Goal: Contribute content: Contribute content

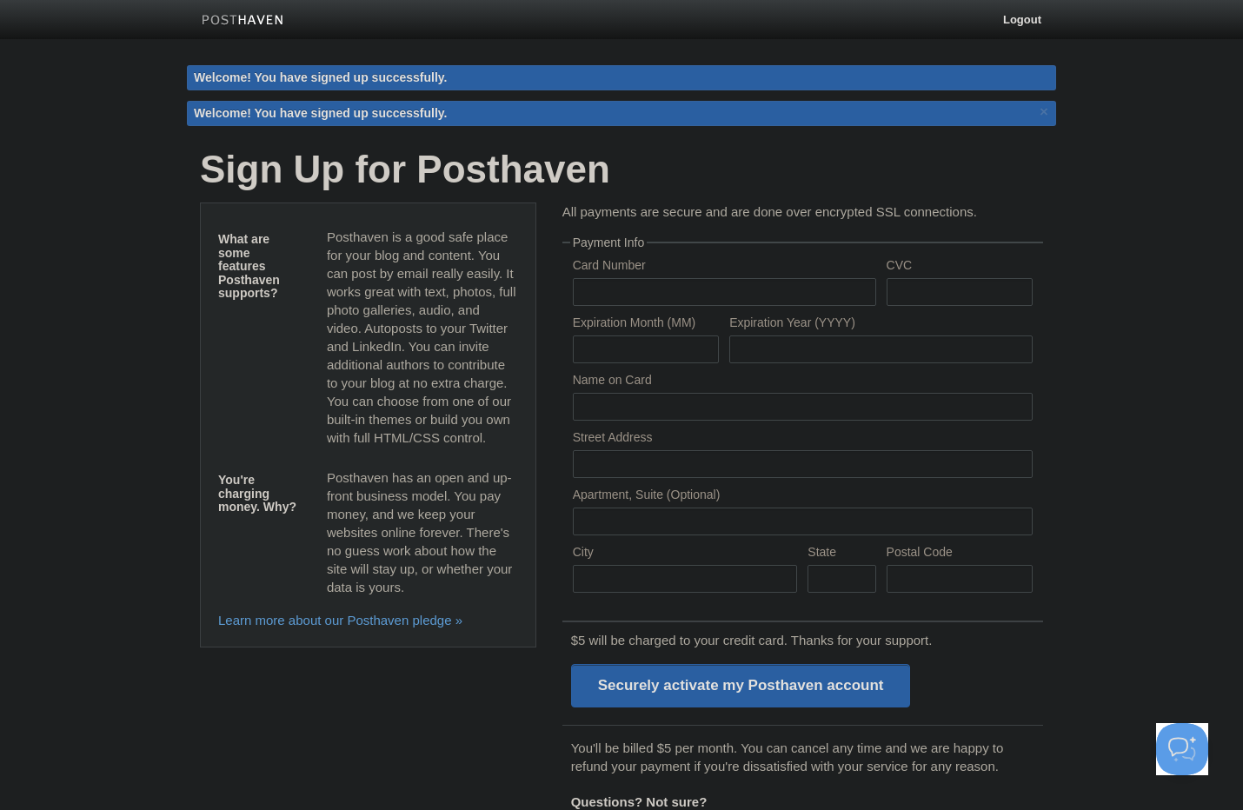
click at [262, 75] on div "Welcome! You have signed up successfully." at bounding box center [621, 77] width 869 height 25
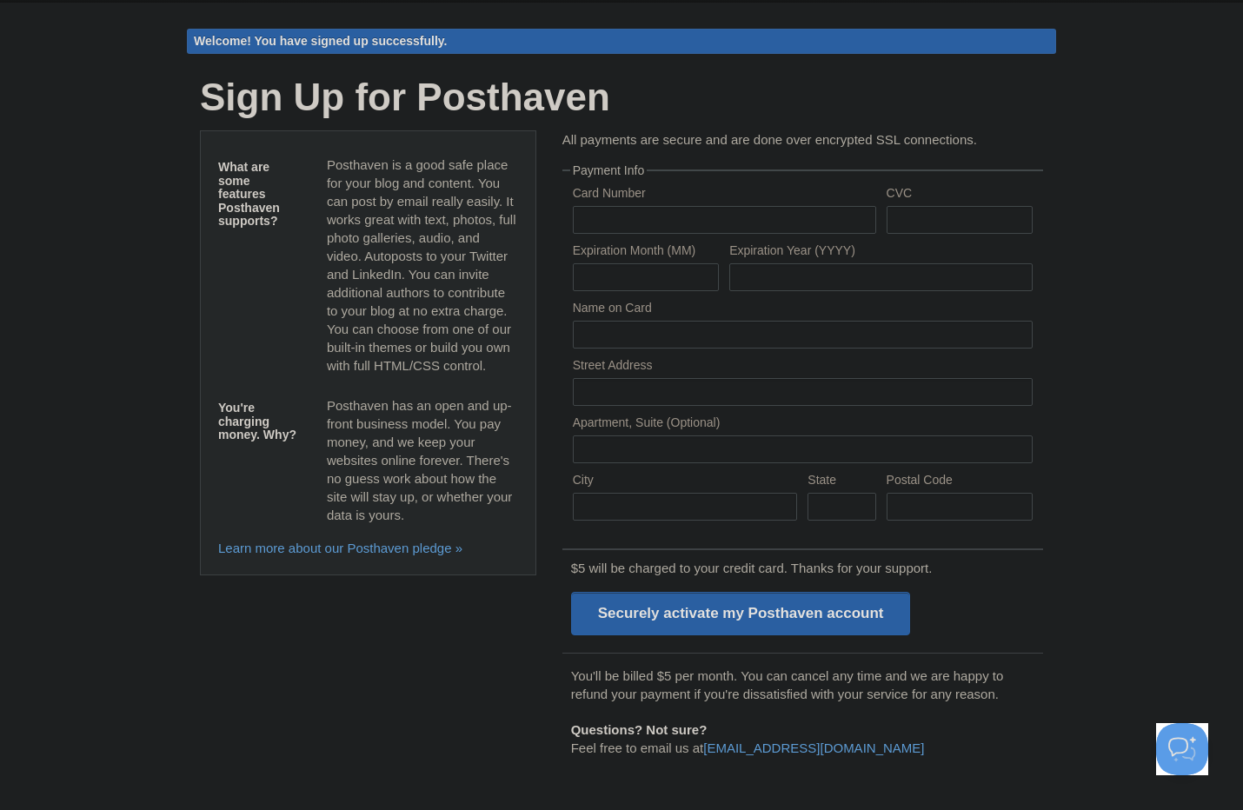
scroll to position [45, 0]
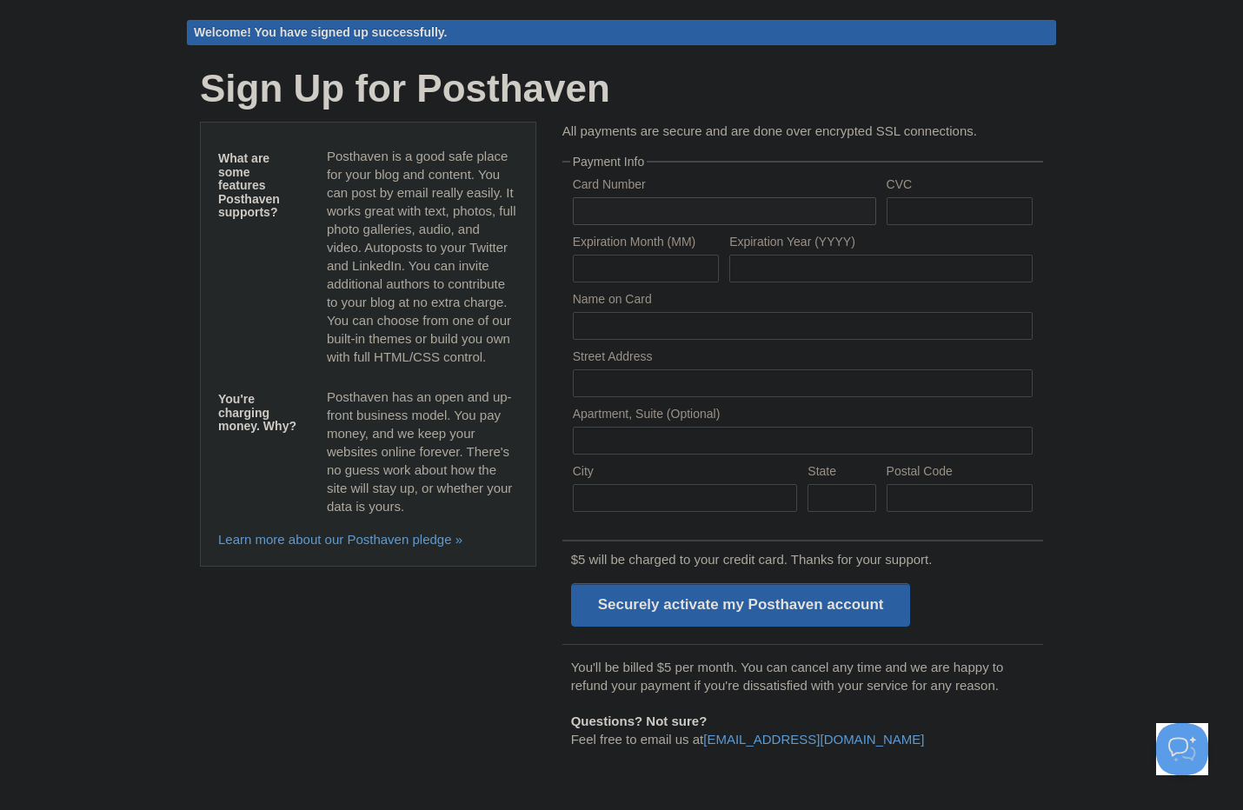
click at [705, 216] on input "text" at bounding box center [724, 211] width 303 height 28
click at [1039, 251] on fieldset "Payment Info Card Number CVC Expiration Month (MM) Expiration Year (YYYY) Name …" at bounding box center [802, 339] width 481 height 367
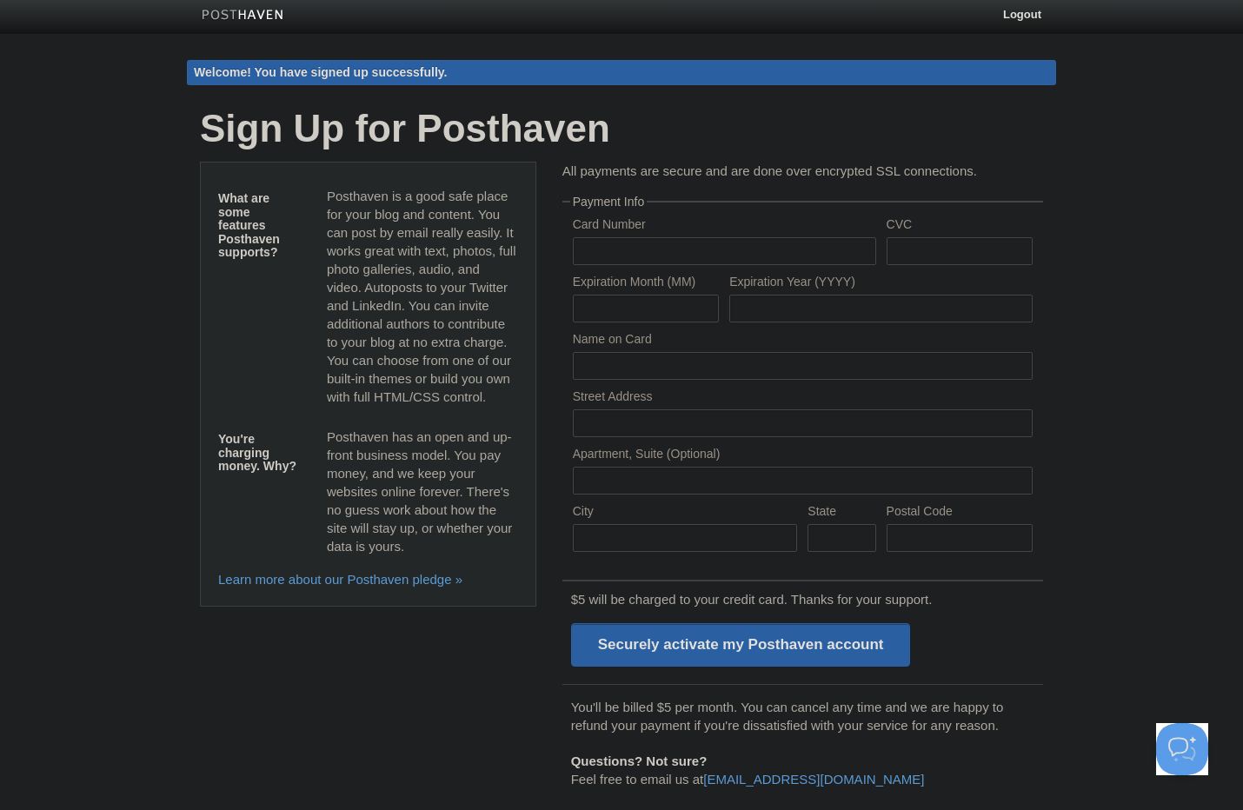
scroll to position [0, 0]
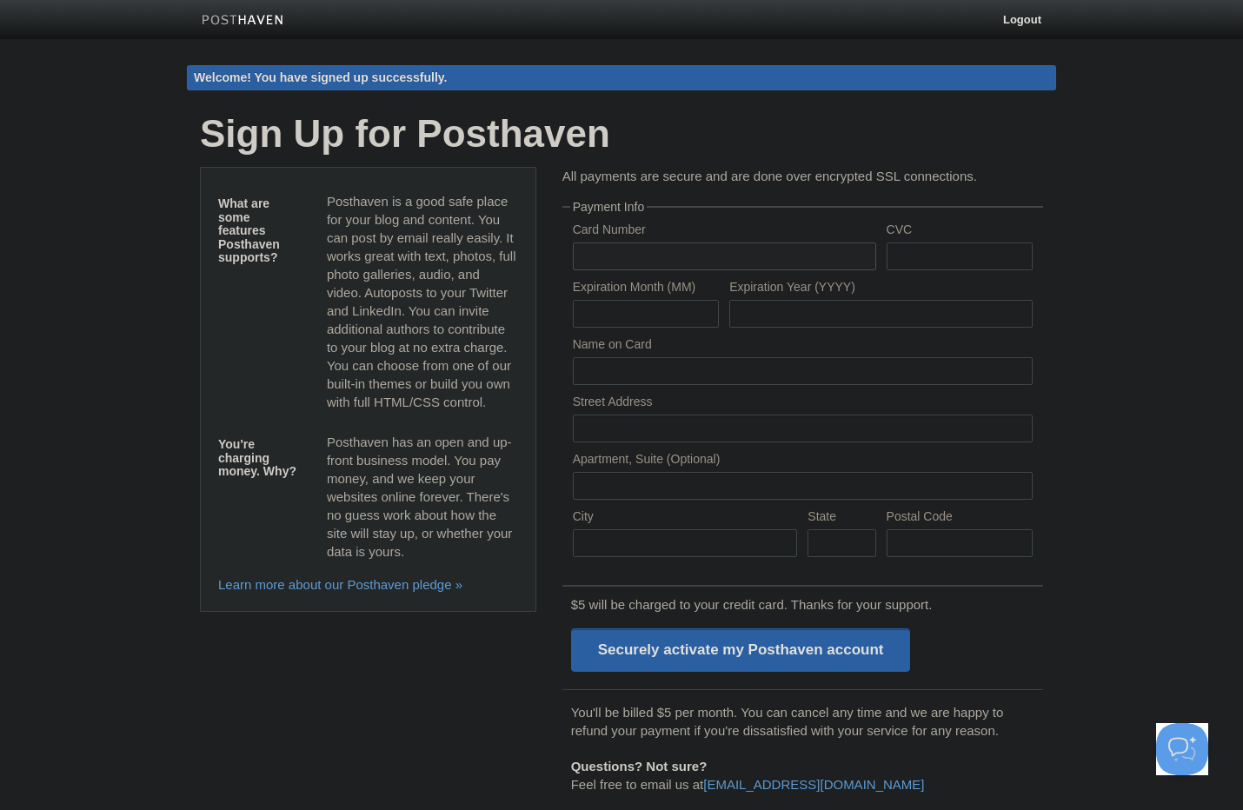
click at [723, 255] on input "text" at bounding box center [724, 256] width 303 height 28
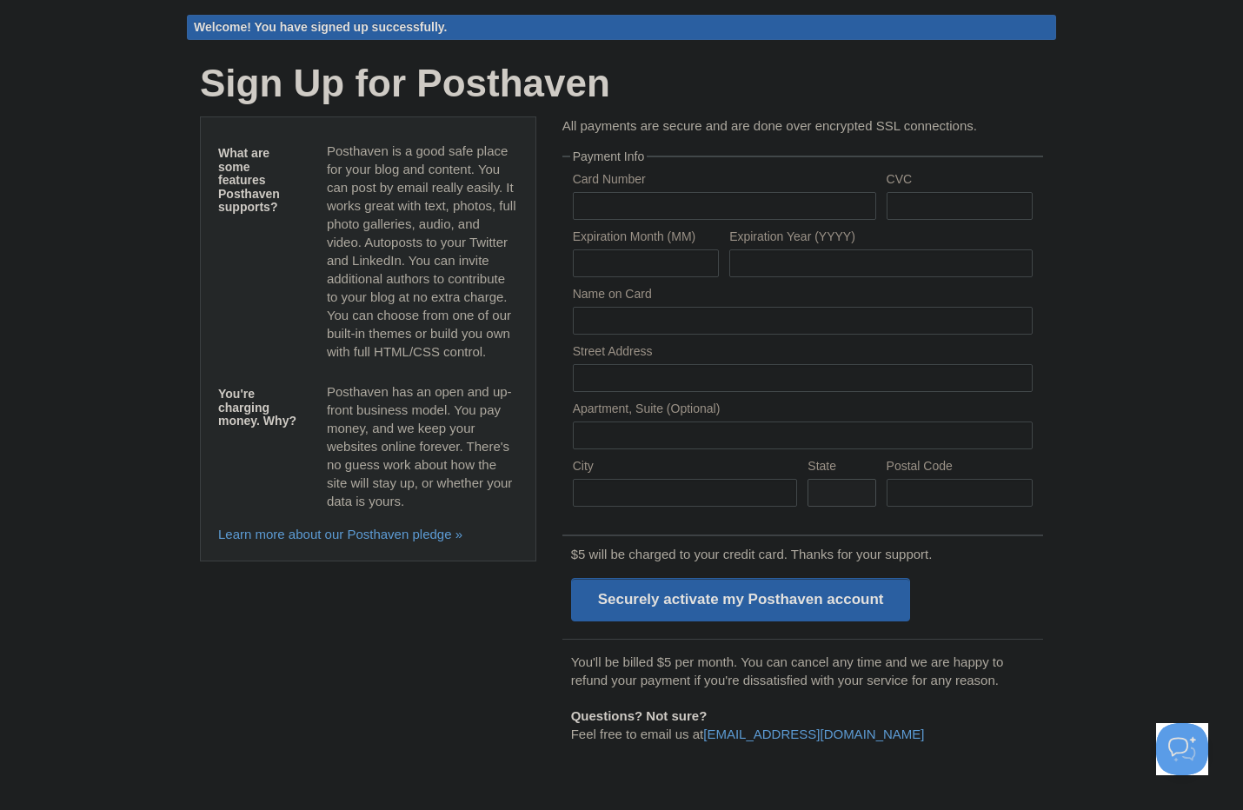
click at [865, 495] on input "text" at bounding box center [841, 493] width 68 height 28
click at [723, 488] on input "text" at bounding box center [685, 493] width 225 height 28
click at [730, 202] on input "text" at bounding box center [724, 206] width 303 height 28
click at [1097, 269] on body "Logout Welcome! You have signed up successfully. Welcome! You have signed up su…" at bounding box center [621, 380] width 1243 height 861
click at [703, 498] on input "text" at bounding box center [685, 493] width 225 height 28
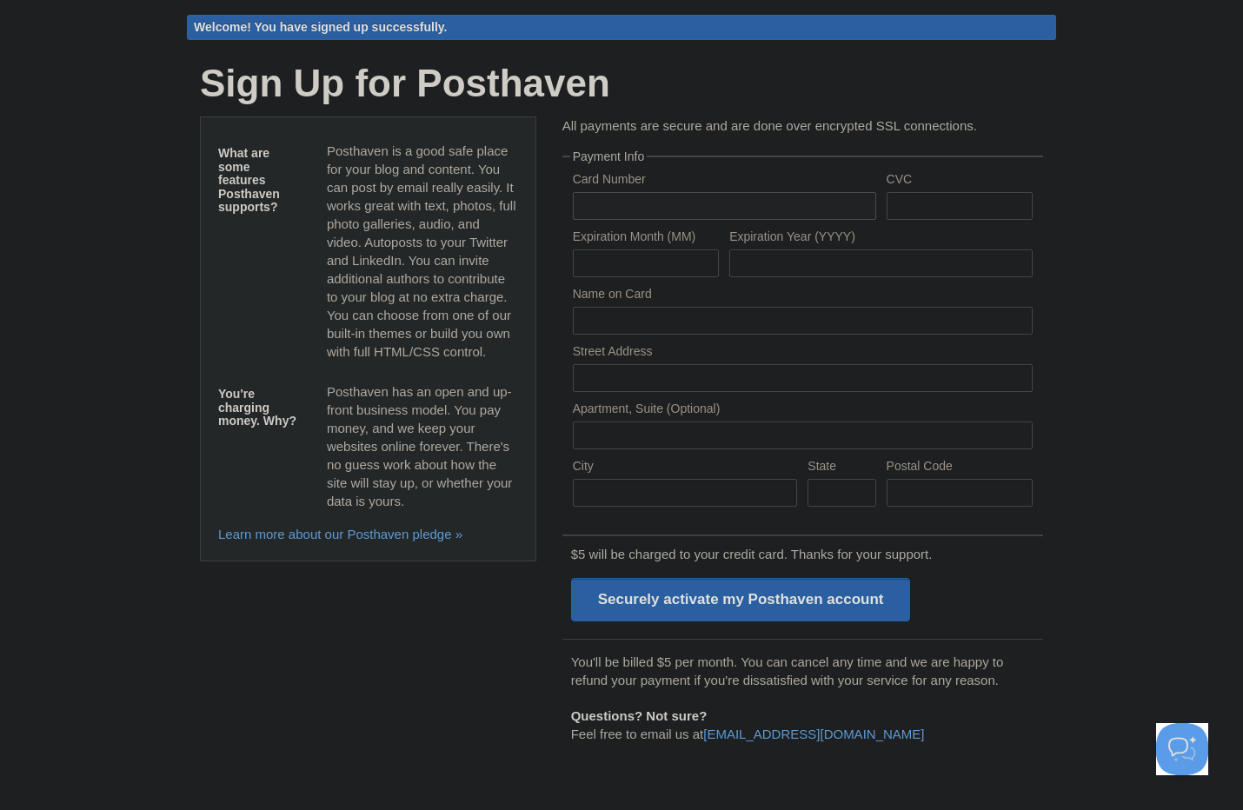
click at [686, 213] on input "text" at bounding box center [724, 206] width 303 height 28
type input "5401873375056136"
click at [962, 212] on input "text" at bounding box center [959, 206] width 146 height 28
type input "296"
click at [643, 256] on input "text" at bounding box center [646, 263] width 146 height 28
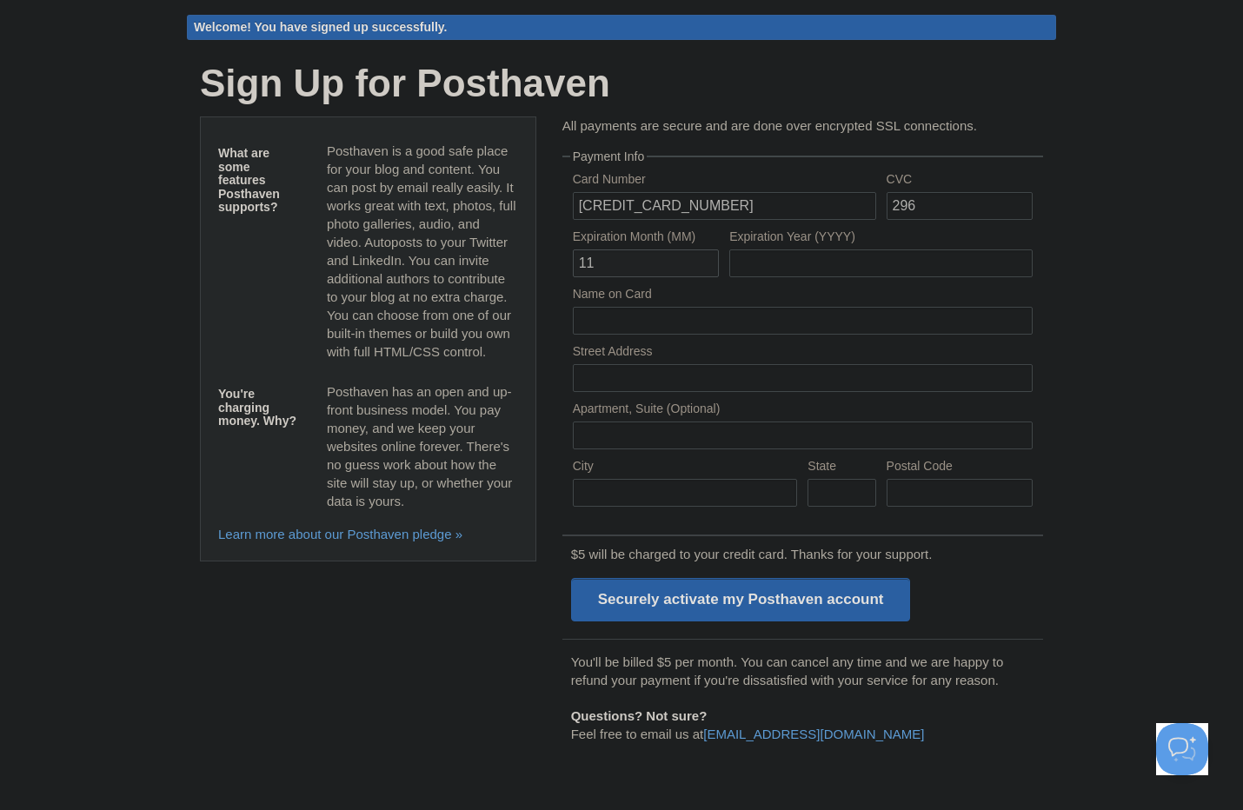
type input "11"
click at [766, 259] on input "text" at bounding box center [880, 263] width 303 height 28
type input "2029"
click at [615, 329] on input "text" at bounding box center [803, 321] width 460 height 28
drag, startPoint x: 614, startPoint y: 322, endPoint x: 616, endPoint y: 387, distance: 65.2
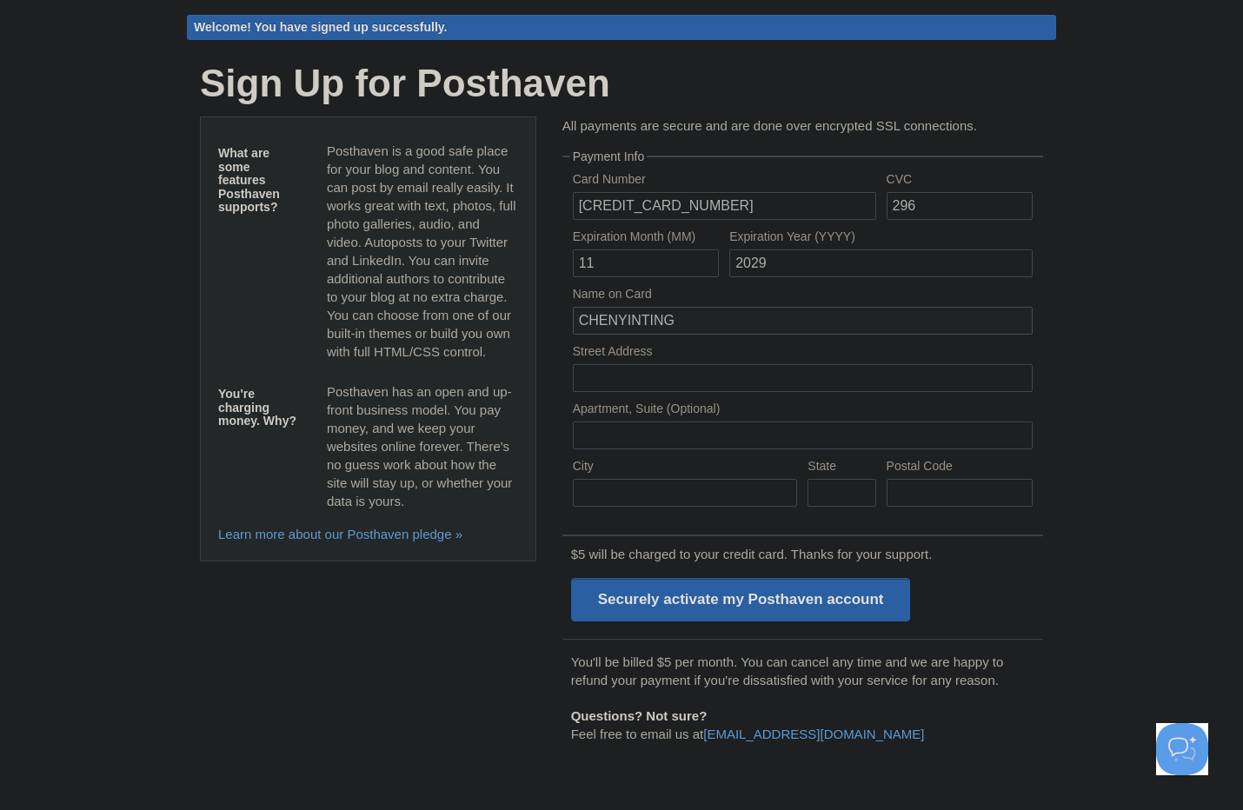
click at [614, 322] on input "CHENYINTING" at bounding box center [803, 321] width 460 height 28
type input "CHEN YINTING"
click at [619, 380] on input "text" at bounding box center [803, 378] width 460 height 28
type input "Barbarastr. 16"
type input "Berlin"
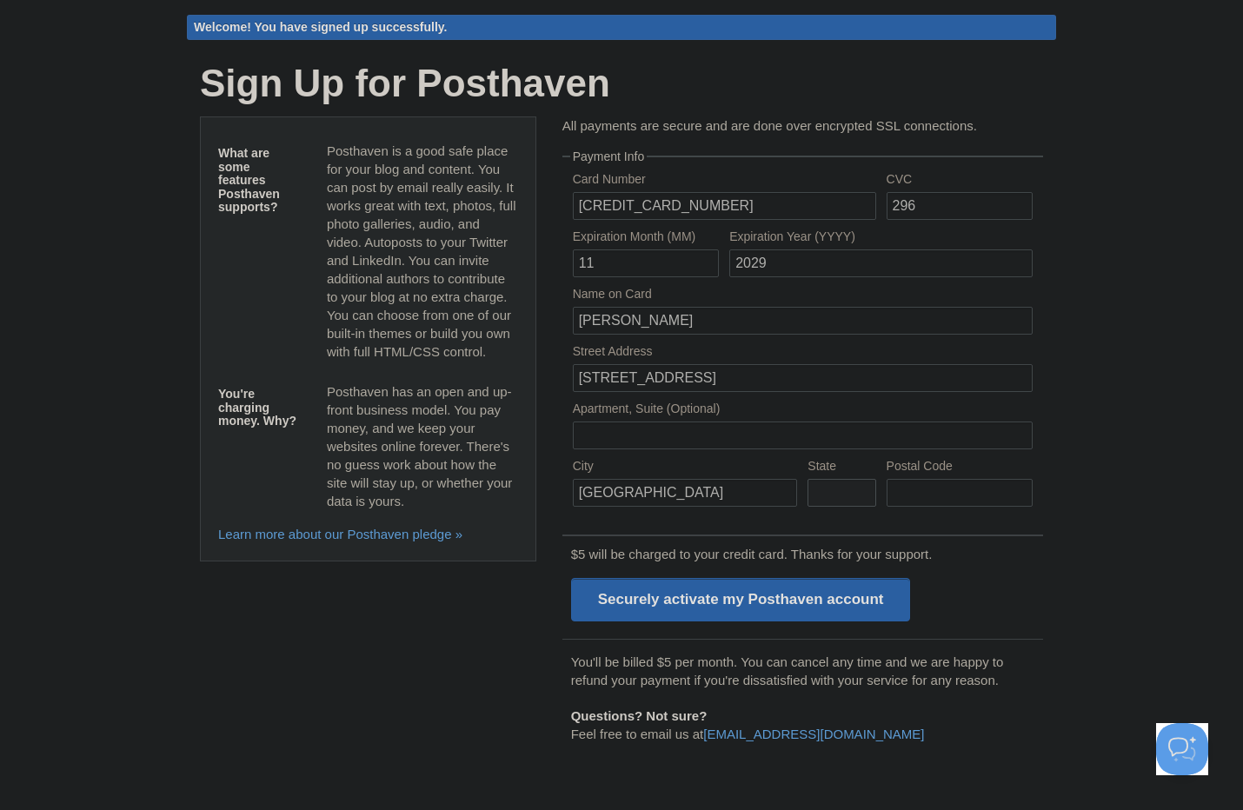
type input "Berlin"
type input "10249"
click at [1115, 437] on body "Logout Welcome! You have signed up successfully. Welcome! You have signed up su…" at bounding box center [621, 380] width 1243 height 861
click at [943, 492] on input "10249" at bounding box center [959, 493] width 146 height 28
click at [1084, 424] on body "Logout Welcome! You have signed up successfully. Welcome! You have signed up su…" at bounding box center [621, 380] width 1243 height 861
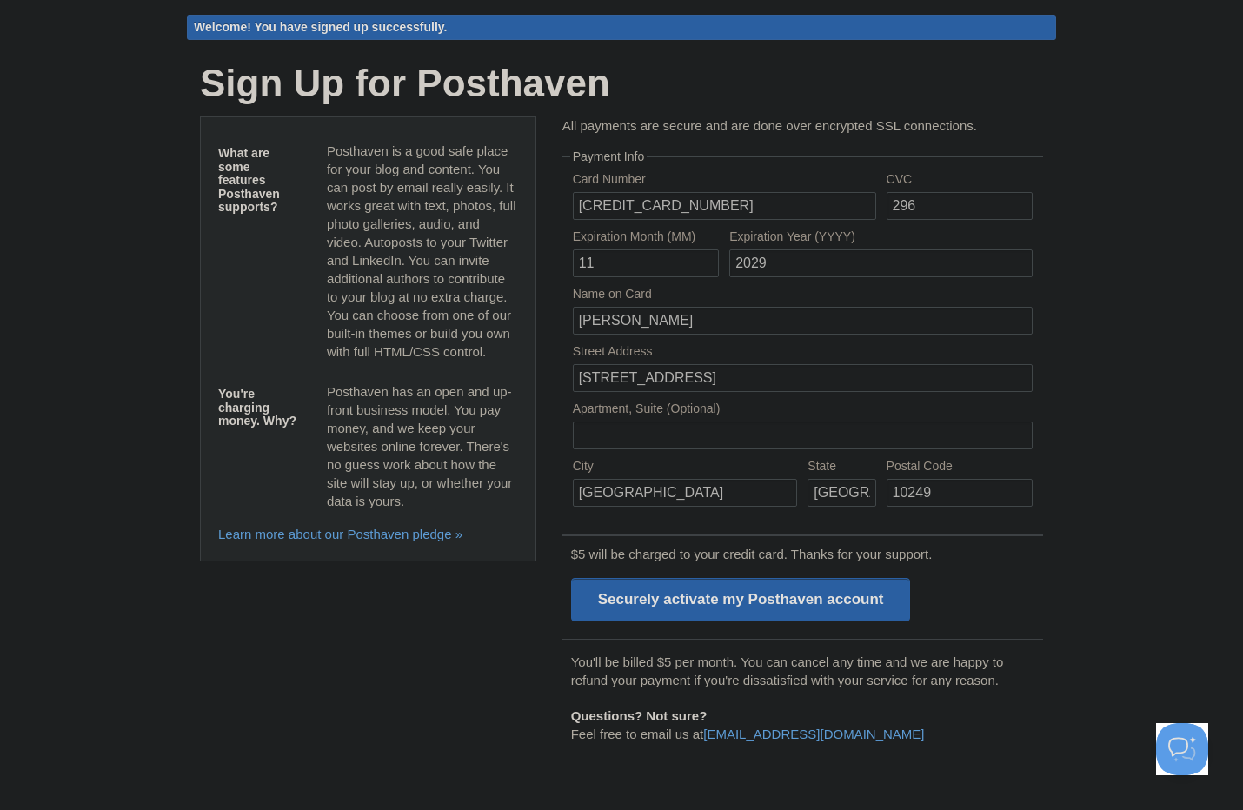
click at [1126, 369] on body "Logout Welcome! You have signed up successfully. Welcome! You have signed up su…" at bounding box center [621, 380] width 1243 height 861
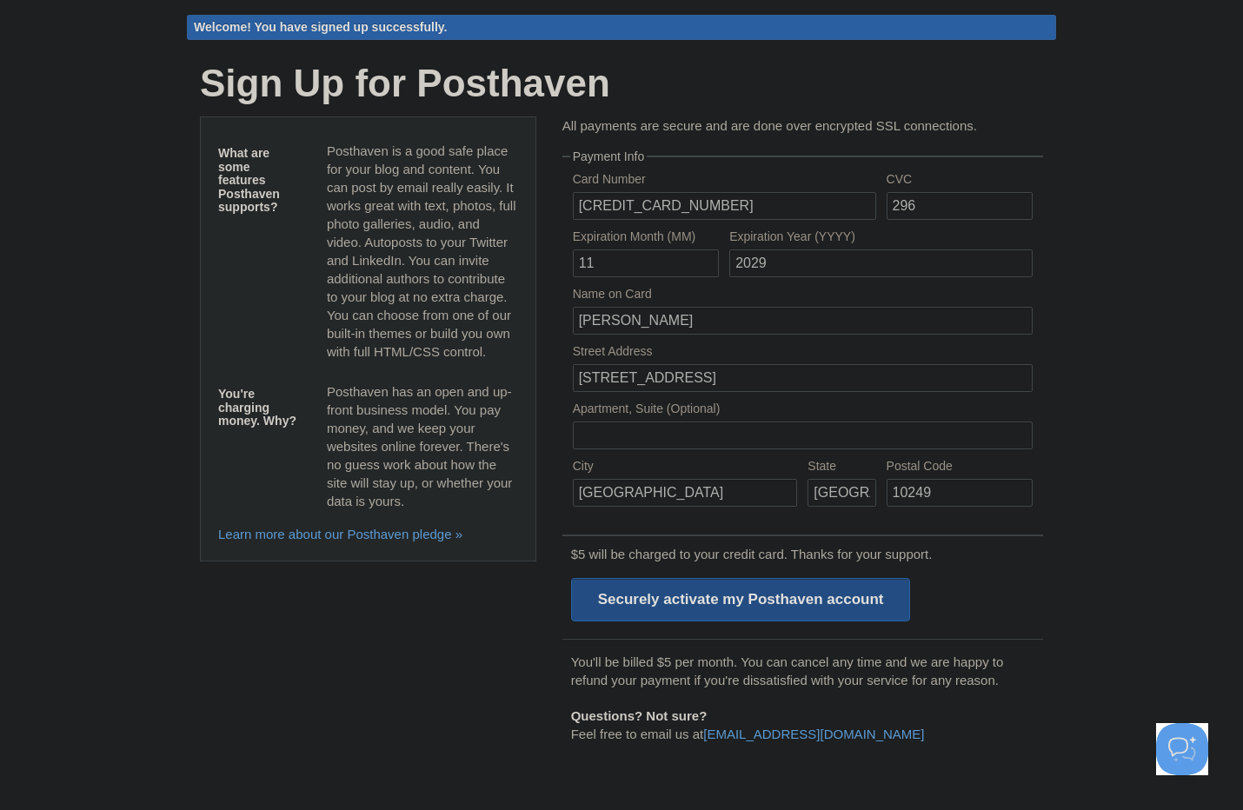
click at [740, 606] on input "Securely activate my Posthaven account" at bounding box center [741, 599] width 340 height 43
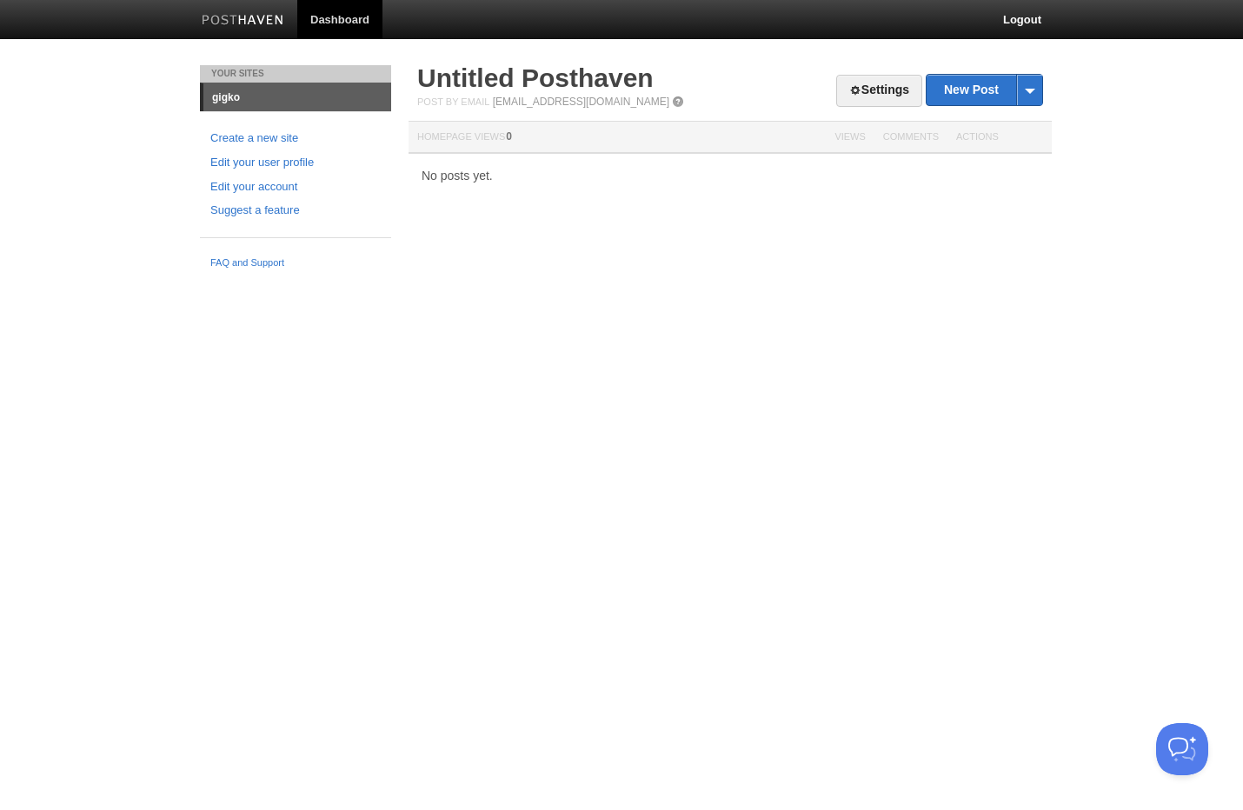
click at [132, 161] on body "Dashboard Logout Your Sites gigko Create a new site Edit your user profile Edit…" at bounding box center [621, 138] width 1243 height 277
click at [254, 188] on link "Edit your account" at bounding box center [295, 187] width 170 height 18
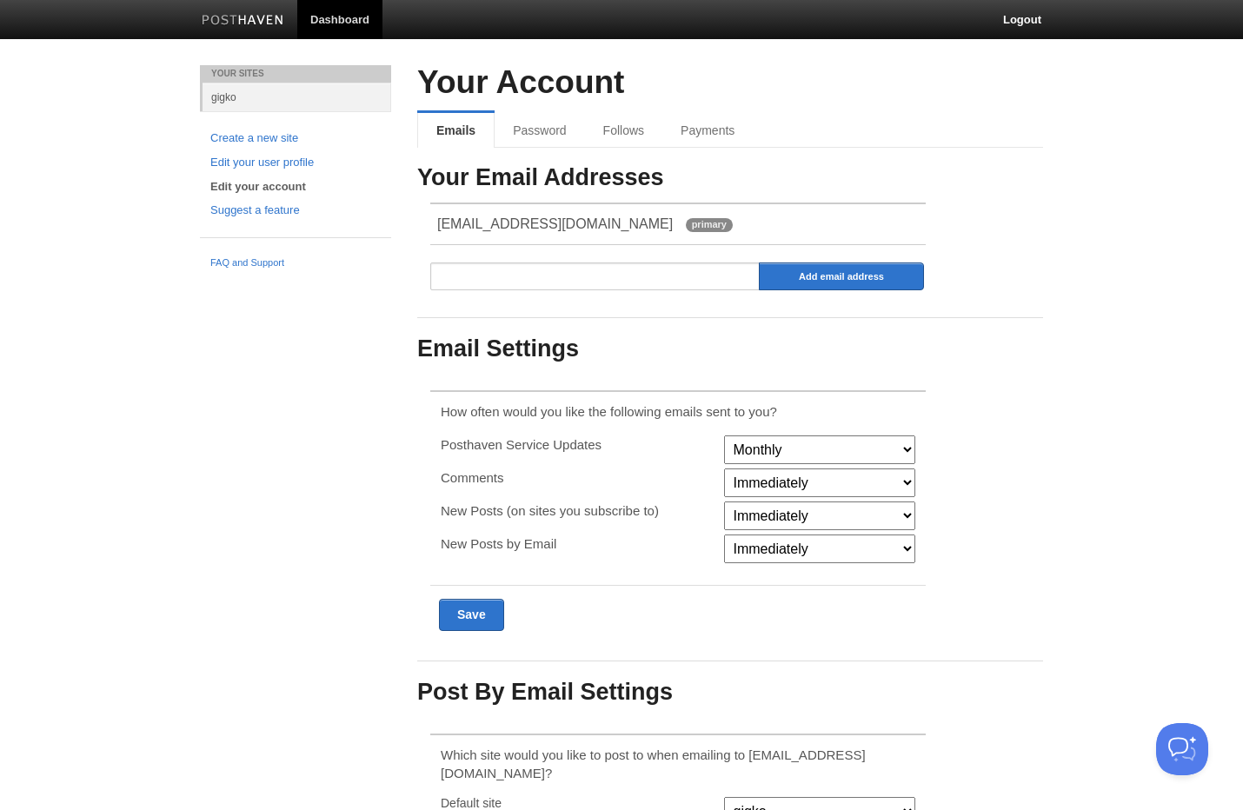
click at [1000, 253] on div "Your Email Addresses [EMAIL_ADDRESS][DOMAIN_NAME] primary Add email address Ema…" at bounding box center [730, 435] width 626 height 541
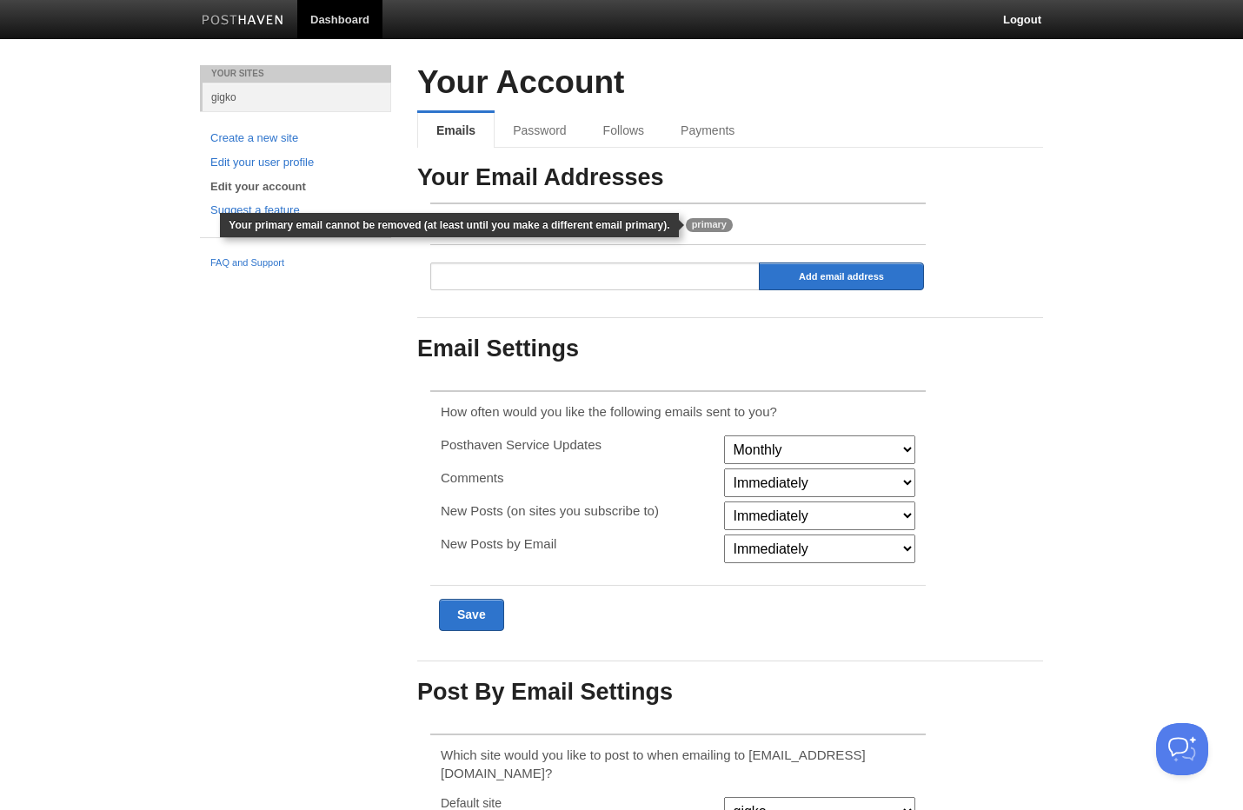
click at [686, 229] on span "primary" at bounding box center [709, 225] width 47 height 14
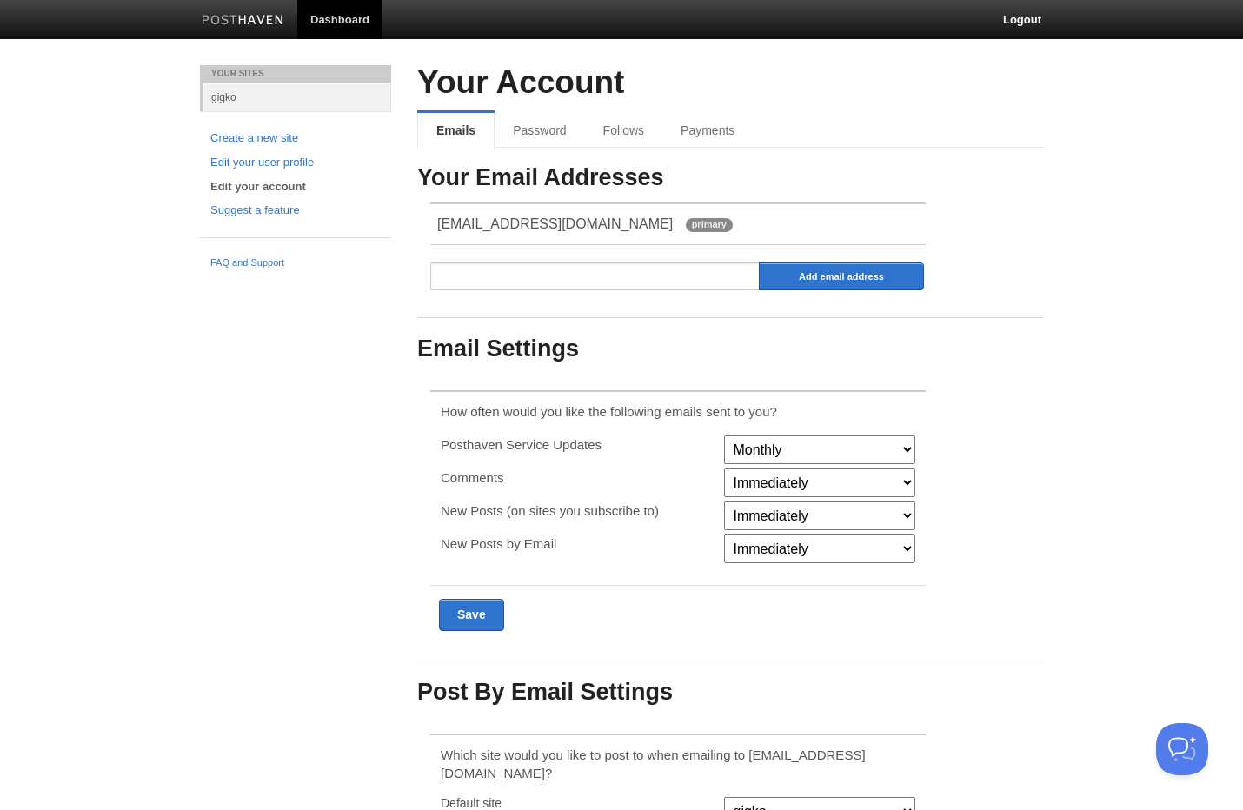
click at [1028, 235] on div "Your Email Addresses [EMAIL_ADDRESS][DOMAIN_NAME] primary Add email address Ema…" at bounding box center [730, 435] width 626 height 541
click at [550, 122] on link "Password" at bounding box center [541, 130] width 94 height 35
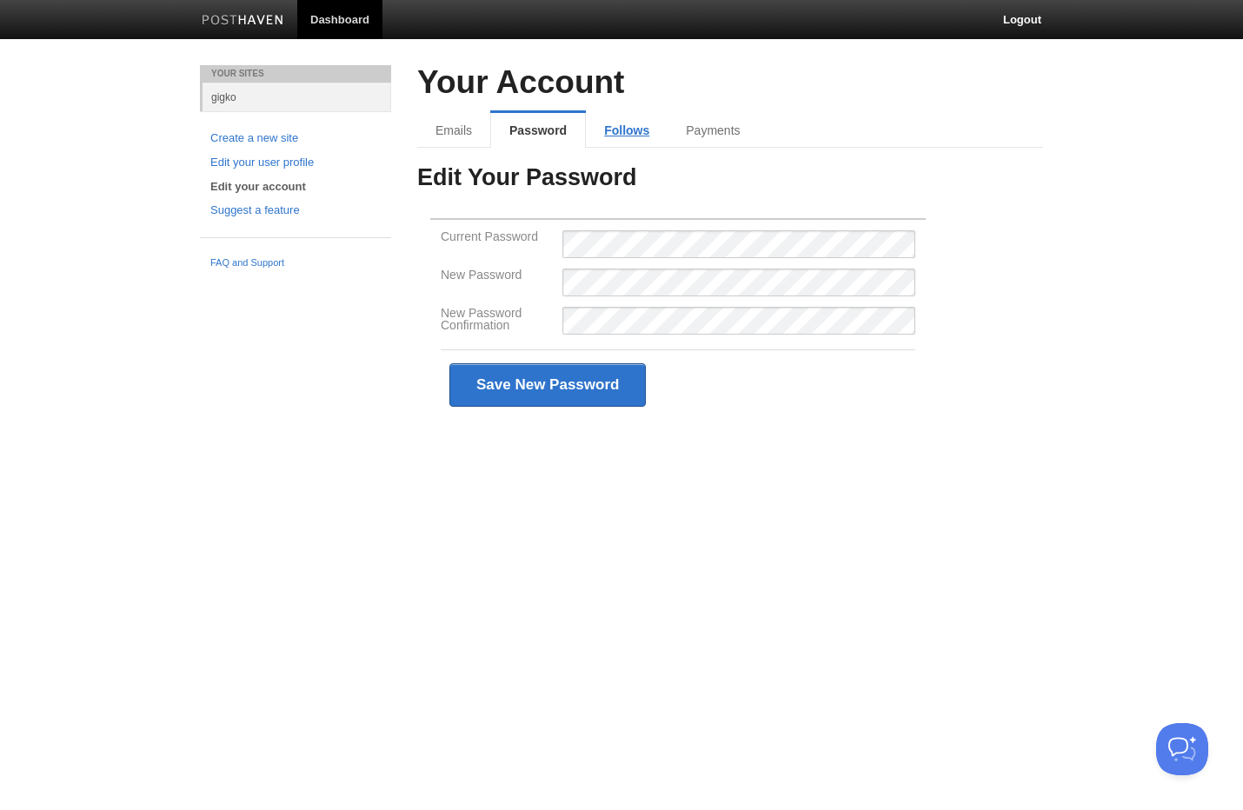
click at [633, 128] on link "Follows" at bounding box center [627, 130] width 82 height 35
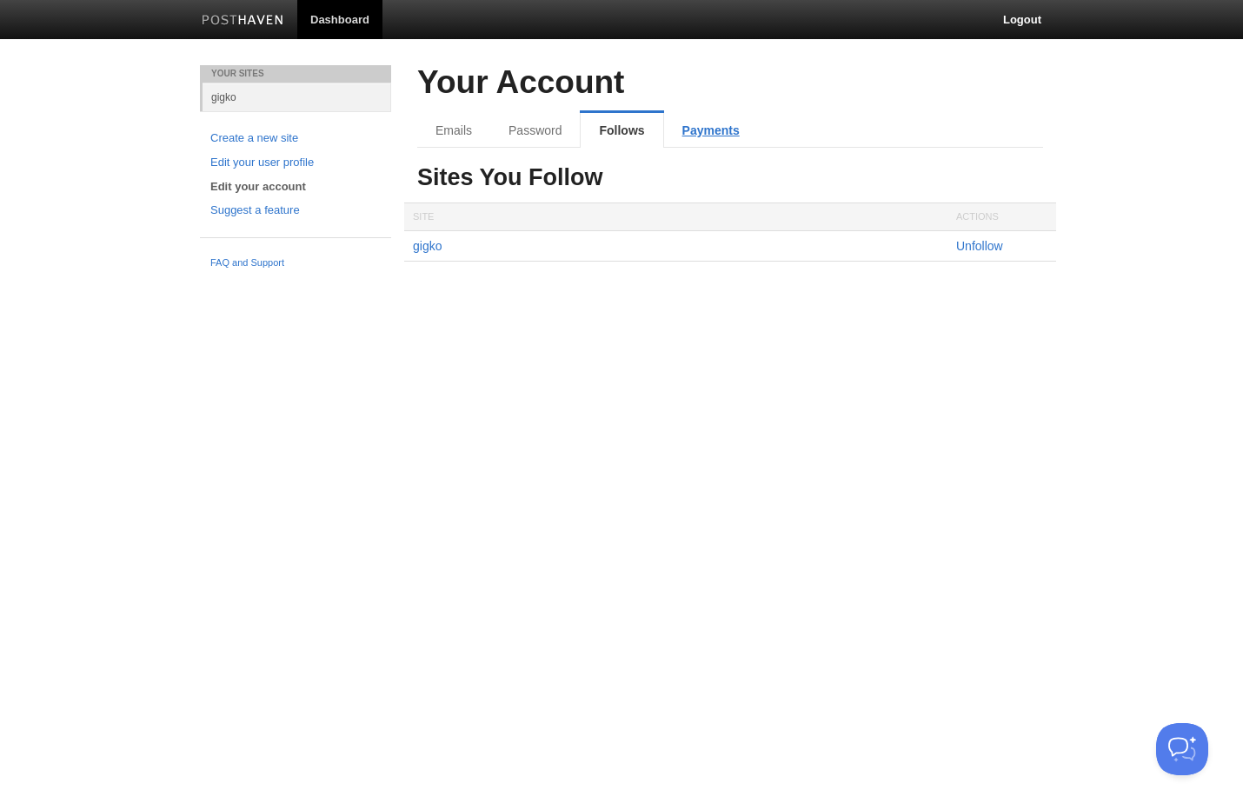
click at [697, 128] on link "Payments" at bounding box center [711, 130] width 94 height 35
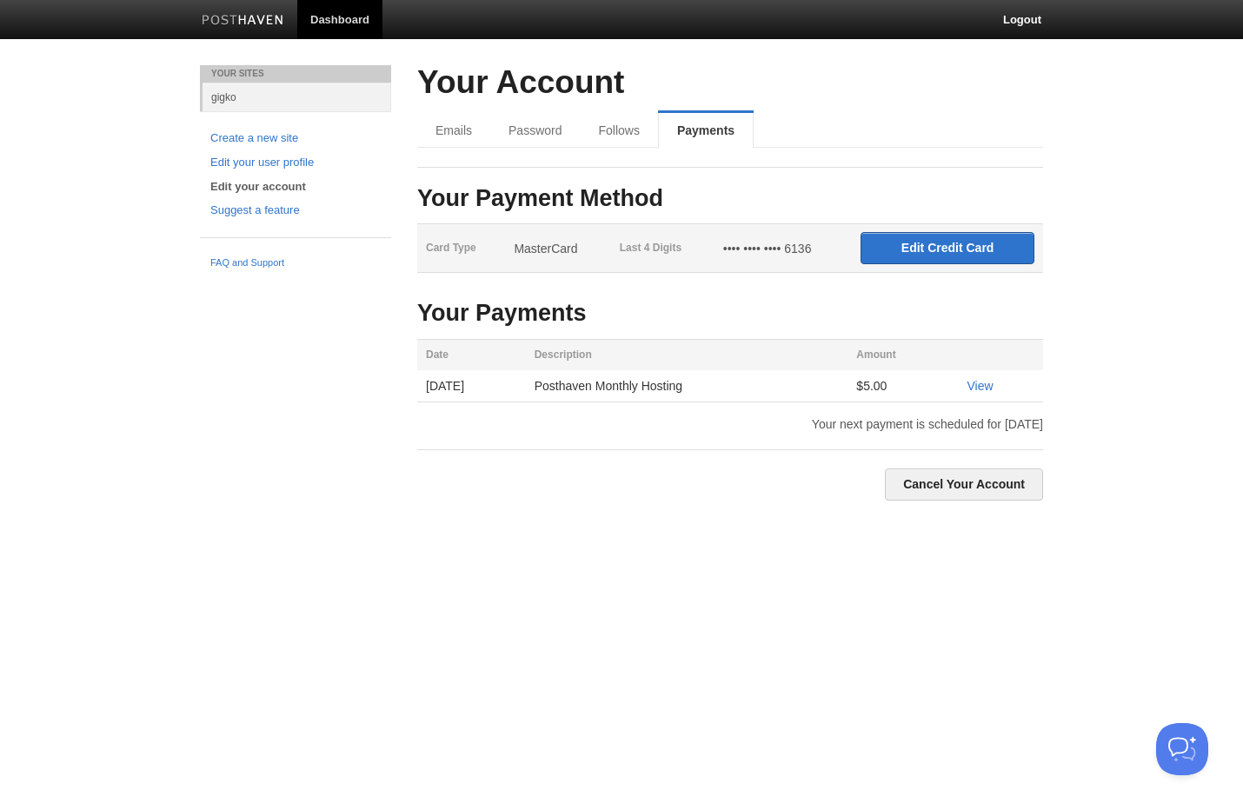
click at [144, 142] on body "Dashboard Logout Your Sites gigko Create a new site Edit your user profile Edit…" at bounding box center [621, 267] width 1243 height 535
click at [230, 15] on img at bounding box center [243, 21] width 83 height 13
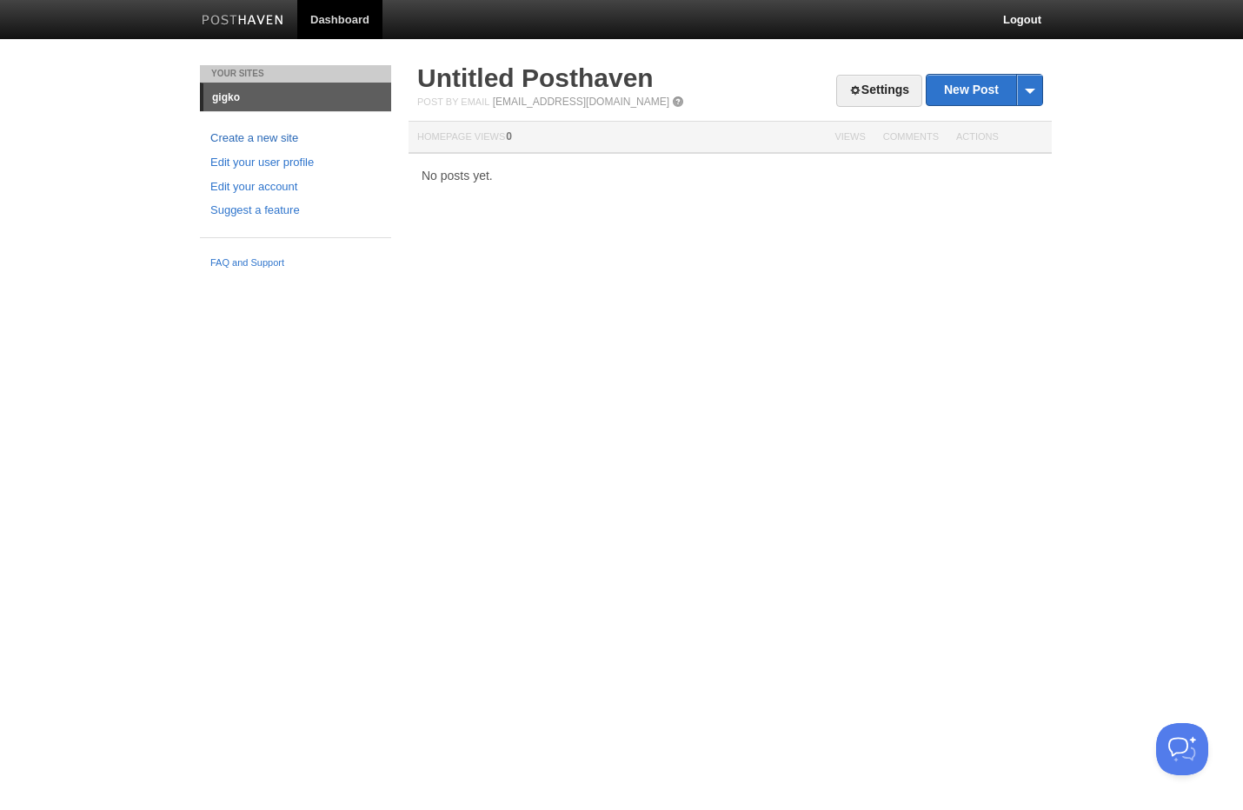
click at [279, 137] on link "Create a new site" at bounding box center [295, 138] width 170 height 18
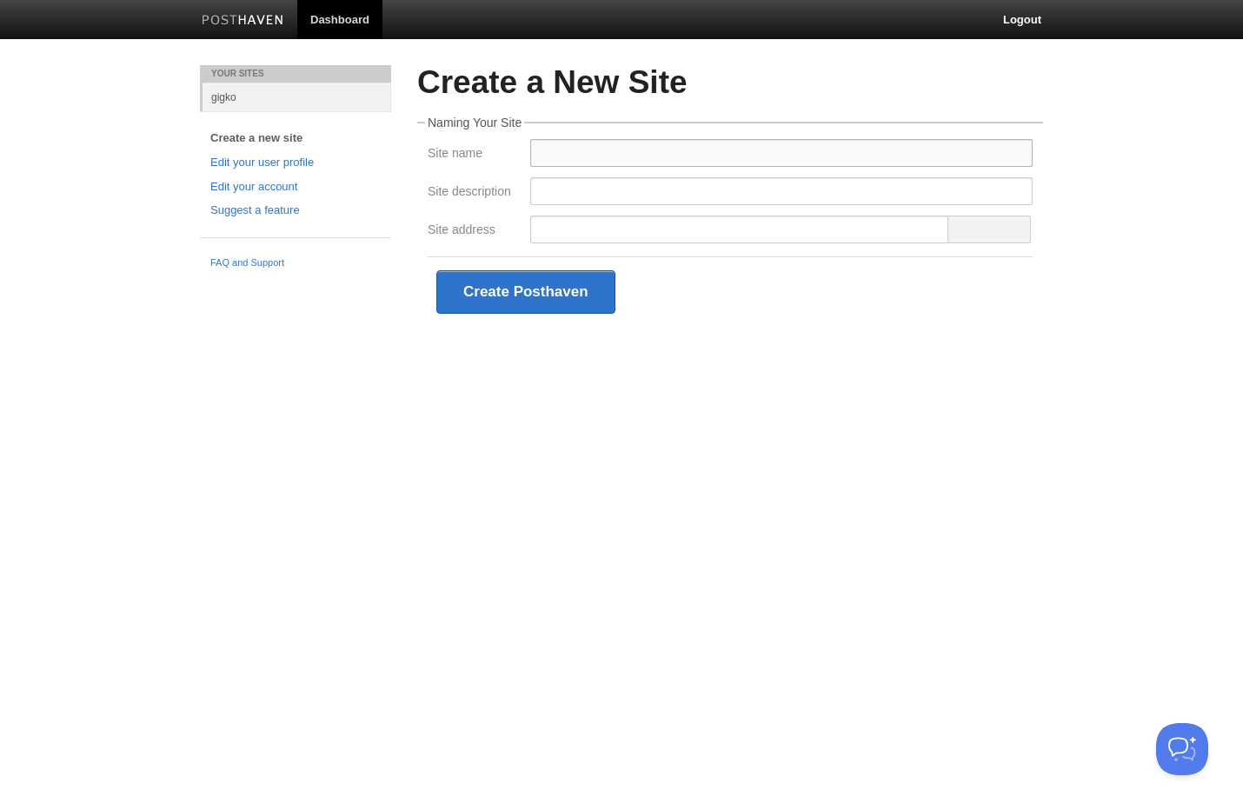
click at [573, 143] on input "Site name" at bounding box center [781, 153] width 502 height 28
click at [475, 163] on div "Site name" at bounding box center [473, 152] width 103 height 27
click at [252, 159] on link "Edit your user profile" at bounding box center [295, 163] width 170 height 18
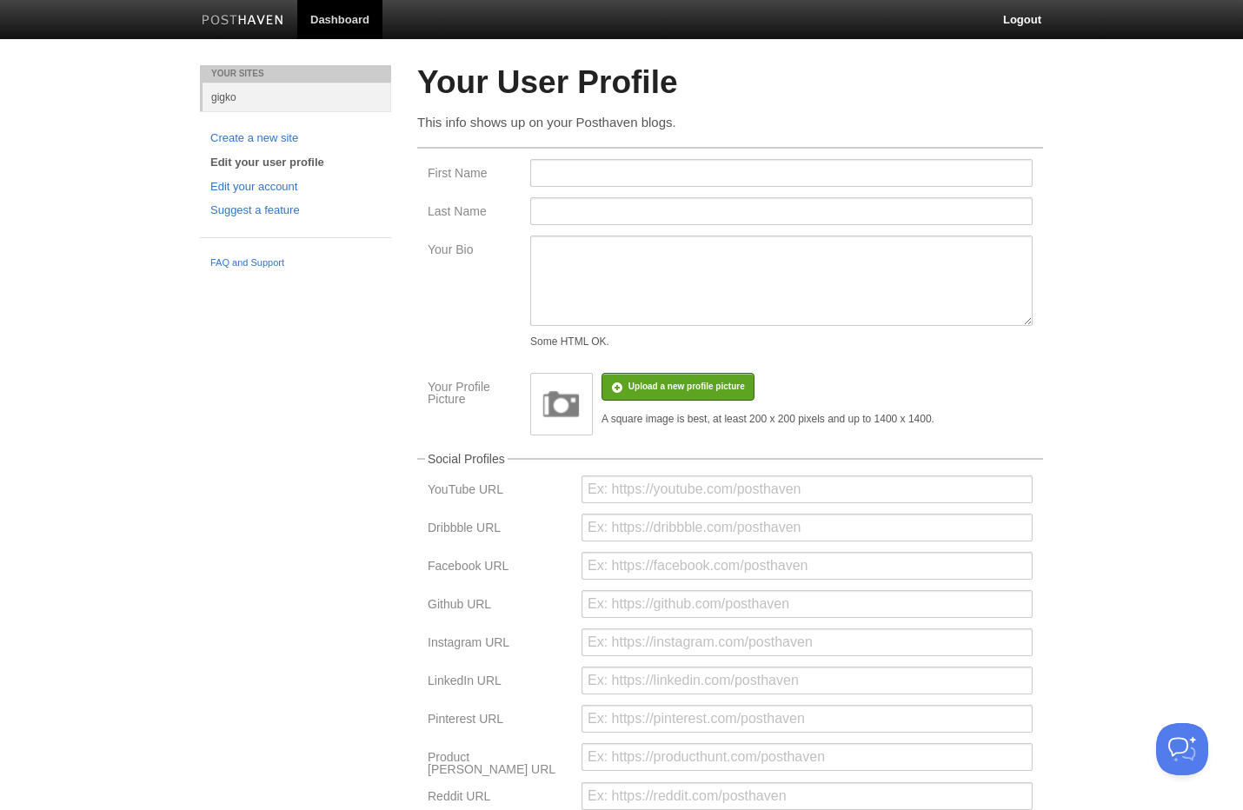
click at [566, 412] on img at bounding box center [561, 404] width 52 height 52
click at [655, 393] on input "file" at bounding box center [164, 395] width 1316 height 89
click at [598, 173] on input "First Name" at bounding box center [781, 173] width 502 height 28
click at [615, 176] on input "First Name" at bounding box center [781, 173] width 502 height 28
click at [1094, 194] on body "Dashboard Logout Your Sites gigko Create a new site Edit your user profile Edit…" at bounding box center [621, 518] width 1243 height 1036
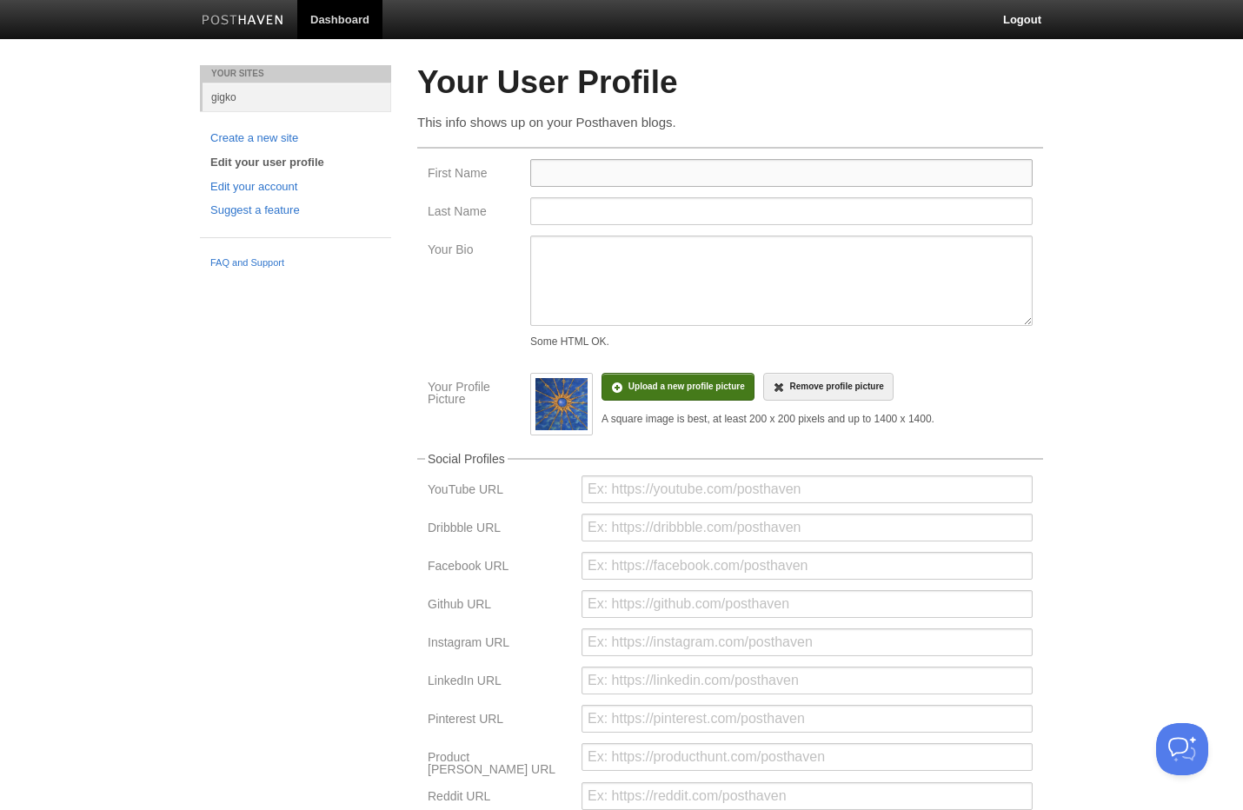
click at [845, 173] on input "First Name" at bounding box center [781, 173] width 502 height 28
click at [1048, 260] on div "Your User Profile This info shows up on your Posthaven blogs. First Name Last N…" at bounding box center [730, 550] width 652 height 971
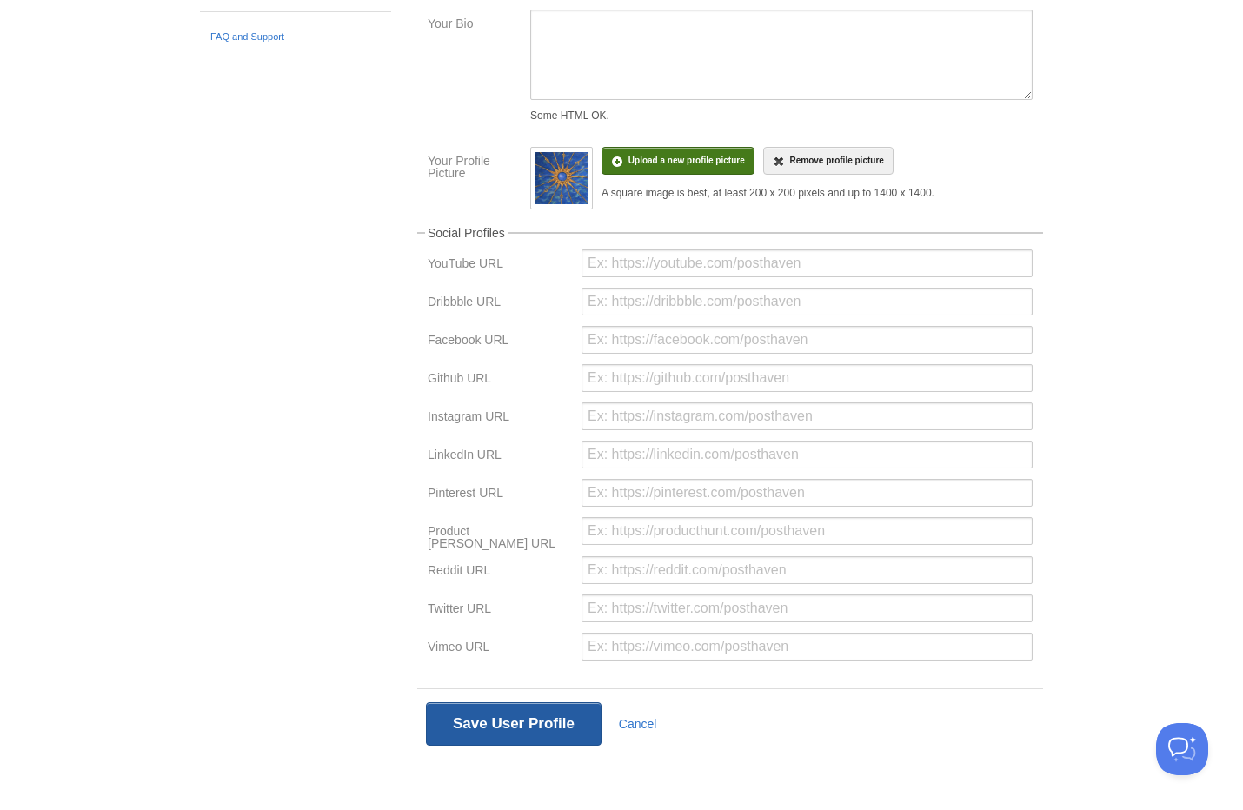
click at [463, 711] on button "Save User Profile" at bounding box center [514, 723] width 176 height 43
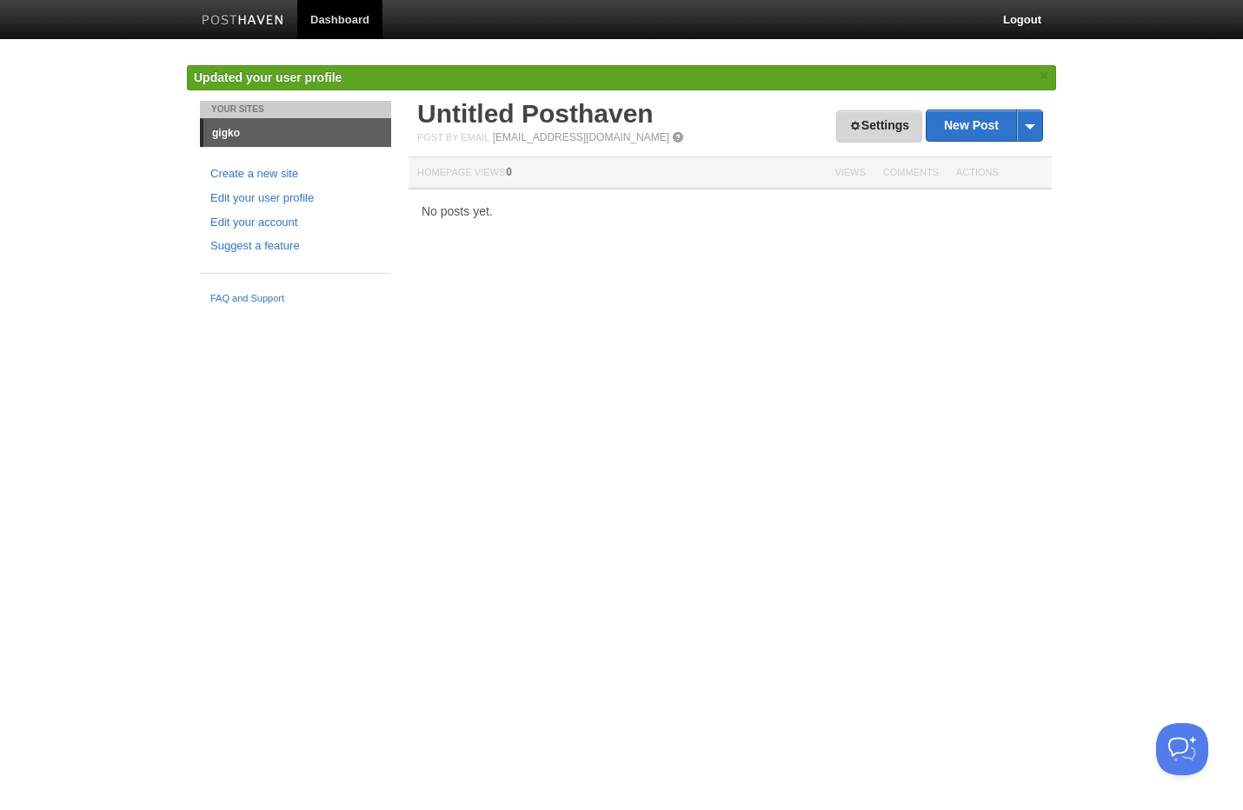
click at [879, 122] on link "Settings" at bounding box center [879, 126] width 86 height 32
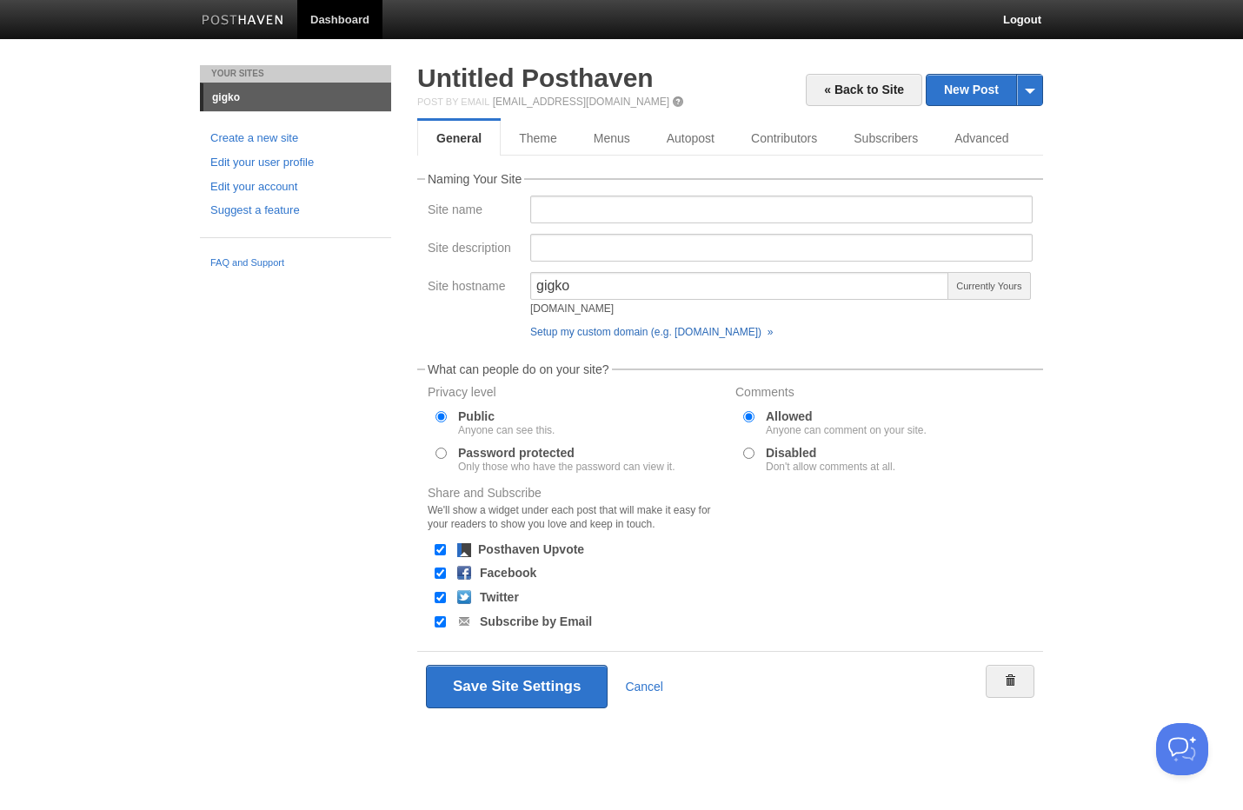
click at [655, 335] on link "Setup my custom domain (e.g. blog.yourdomain.com) »" at bounding box center [651, 332] width 242 height 12
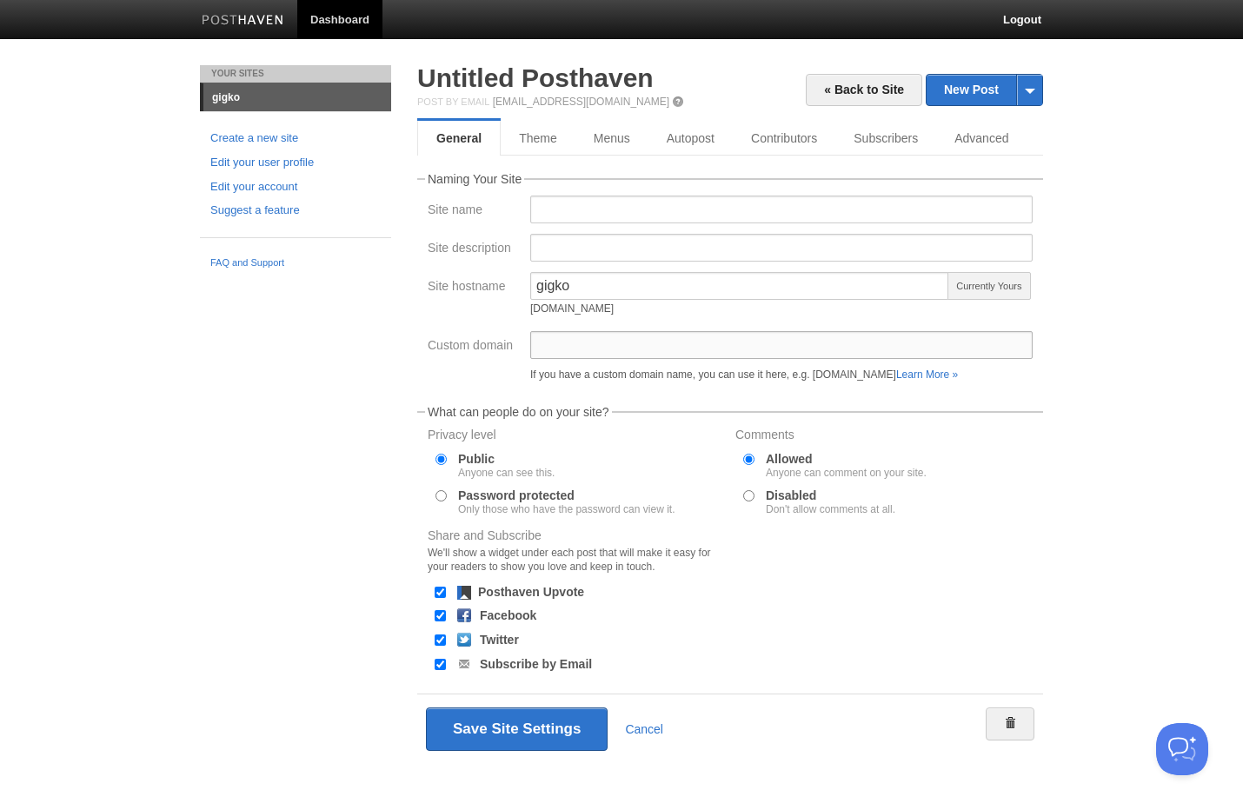
click at [644, 352] on input "Custom domain" at bounding box center [781, 345] width 502 height 28
click at [1179, 398] on body "Dashboard Logout Updated your user profile × Your Sites gigko Create a new site…" at bounding box center [621, 407] width 1243 height 815
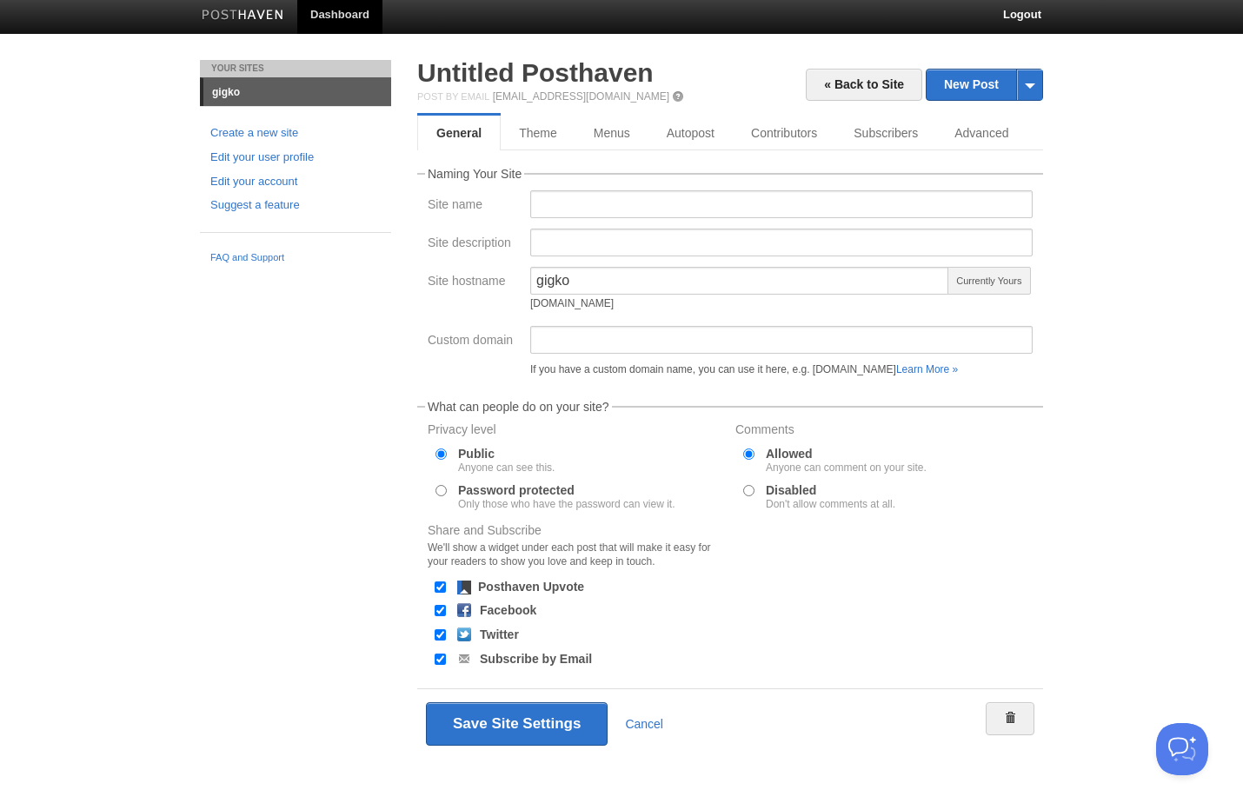
click at [1148, 382] on body "Dashboard Logout Updated your user profile × Your Sites gigko Create a new site…" at bounding box center [621, 402] width 1243 height 815
click at [777, 341] on input "Custom domain" at bounding box center [781, 340] width 502 height 28
click at [1097, 348] on body "Dashboard Logout Updated your user profile × Your Sites gigko Create a new site…" at bounding box center [621, 402] width 1243 height 815
click at [993, 279] on span "Currently Yours" at bounding box center [988, 281] width 83 height 28
click at [1090, 290] on body "Dashboard Logout Updated your user profile × Your Sites gigko Create a new site…" at bounding box center [621, 402] width 1243 height 815
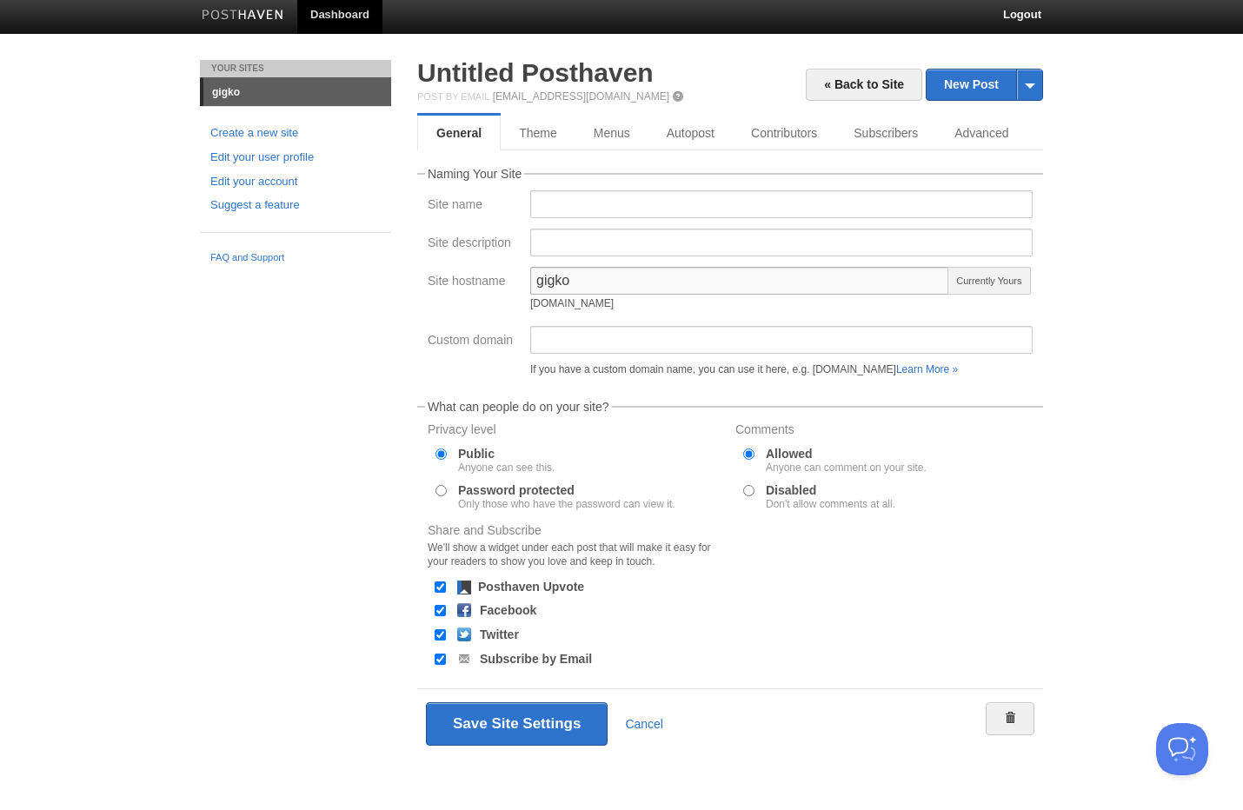
click at [794, 292] on input "gigko" at bounding box center [739, 281] width 419 height 28
type input "gigko"
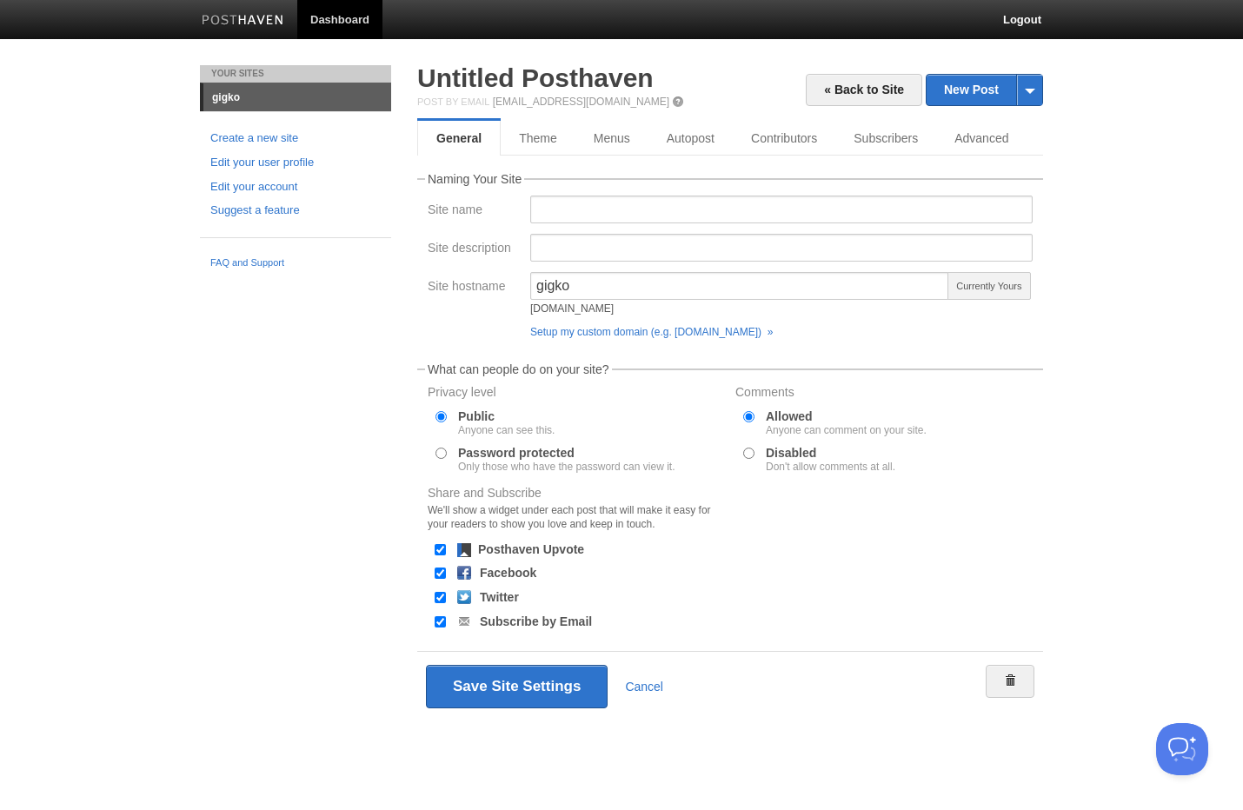
click at [1105, 293] on body "Dashboard Logout Your Sites gigko Create a new site Edit your user profile Edit…" at bounding box center [621, 386] width 1243 height 773
click at [799, 282] on input "gigko" at bounding box center [739, 286] width 419 height 28
click at [1147, 156] on body "Dashboard Logout Your Sites gigko Create a new site Edit your user profile Edit…" at bounding box center [621, 386] width 1243 height 773
click at [530, 86] on link "Untitled Posthaven" at bounding box center [535, 77] width 236 height 29
click at [851, 96] on link "« Back to Site" at bounding box center [864, 90] width 116 height 32
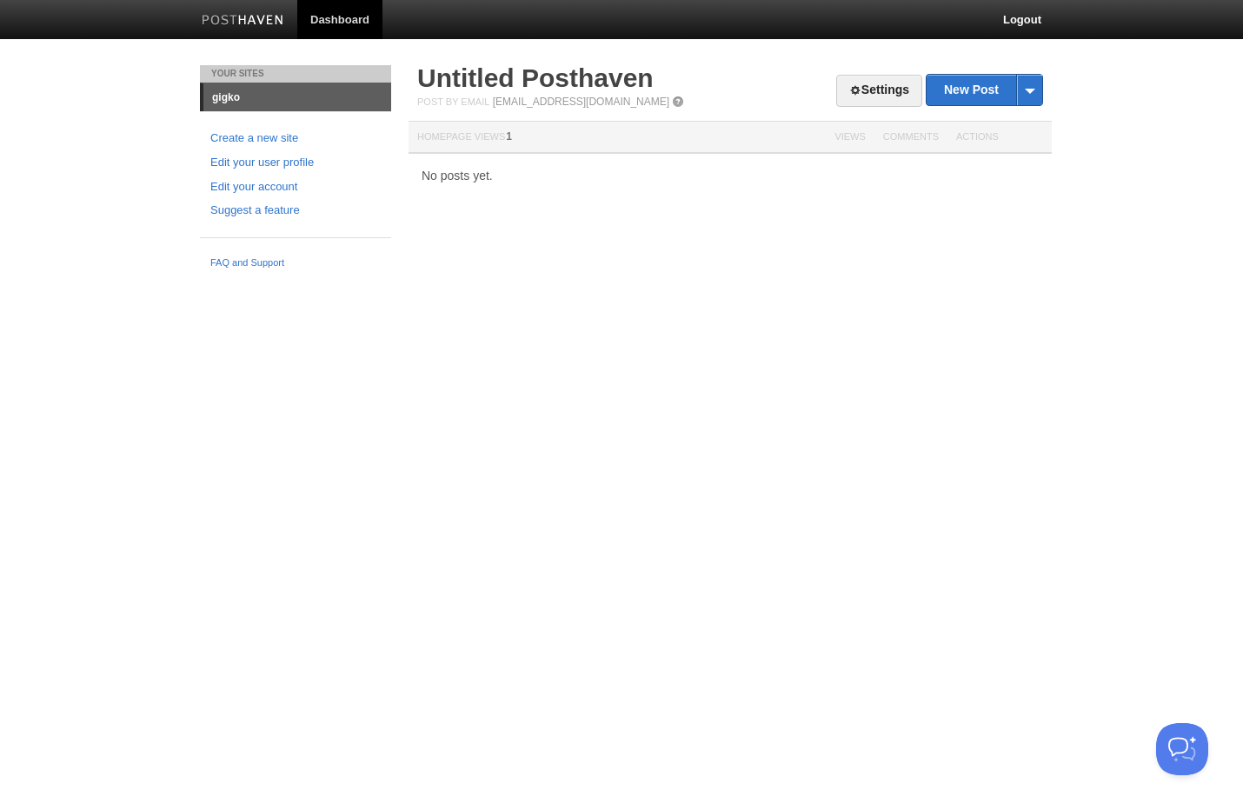
click at [720, 97] on div "Post by Email post@gigko.posthaven.com" at bounding box center [730, 102] width 626 height 12
click at [518, 77] on link "Untitled Posthaven" at bounding box center [535, 77] width 236 height 29
click at [492, 74] on link "Untitled Posthaven" at bounding box center [535, 77] width 236 height 29
click at [546, 82] on link "Untitled Posthaven" at bounding box center [535, 77] width 236 height 29
click at [269, 137] on link "Create a new site" at bounding box center [295, 138] width 170 height 18
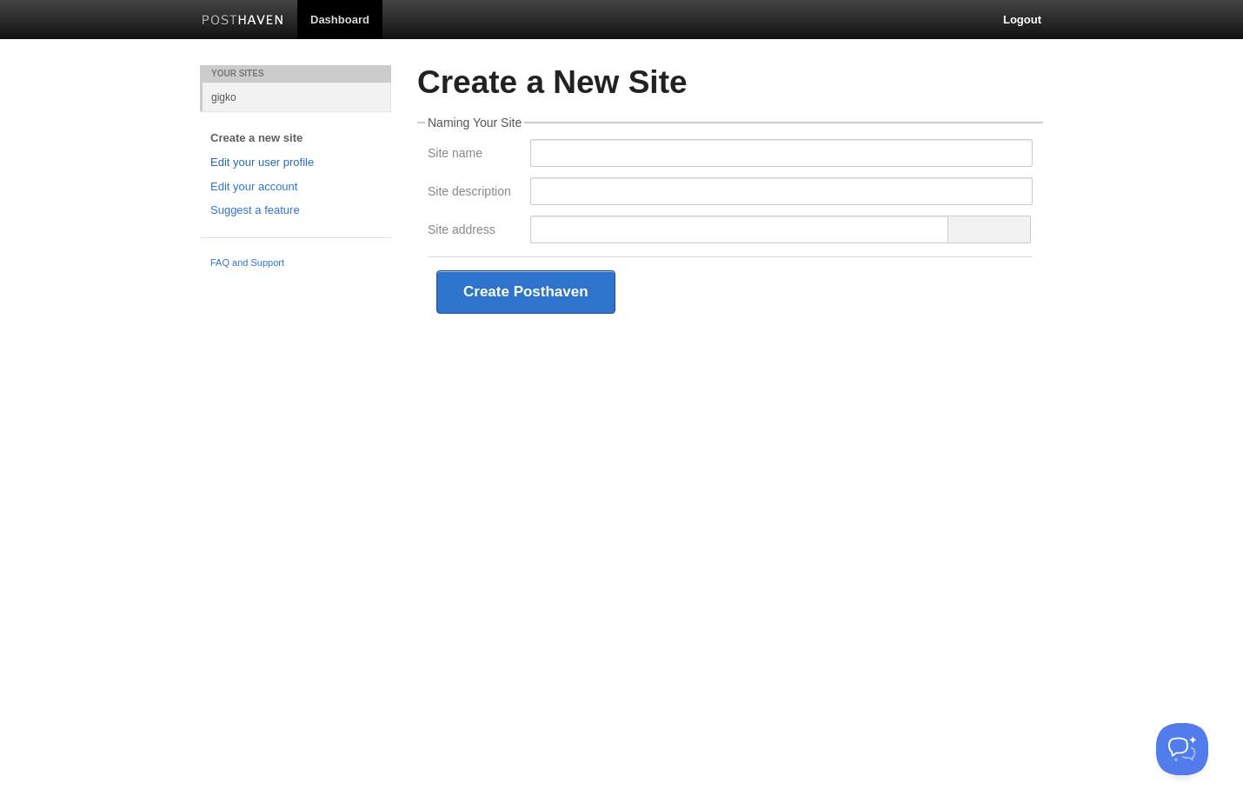
click at [281, 158] on link "Edit your user profile" at bounding box center [295, 163] width 170 height 18
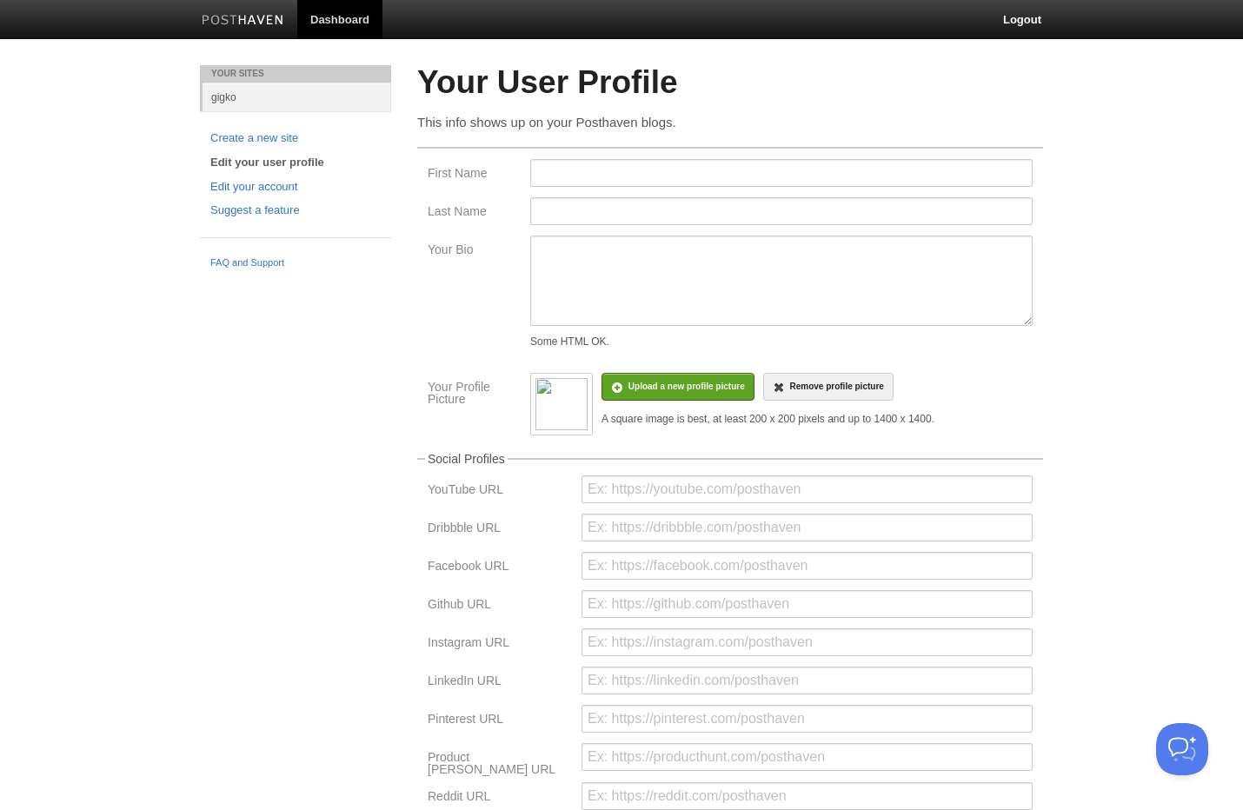
click at [248, 19] on img at bounding box center [243, 21] width 83 height 13
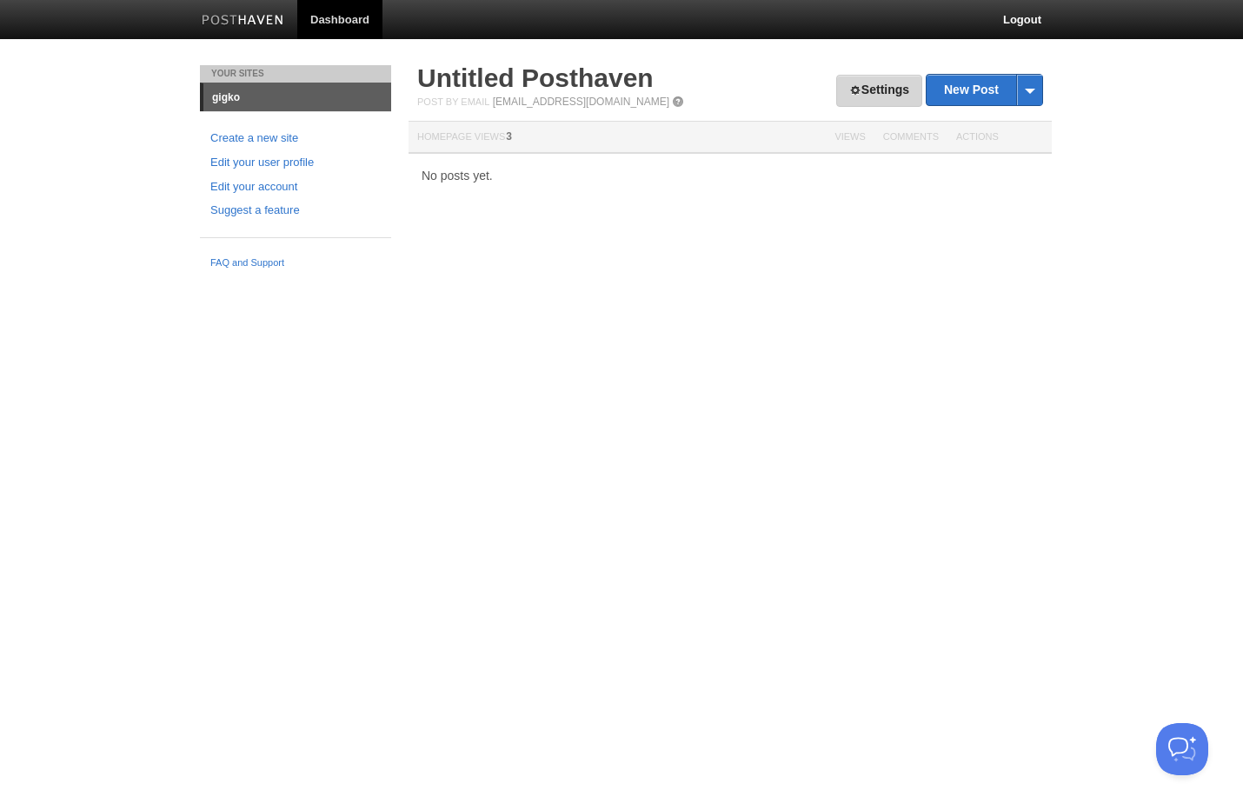
click at [855, 97] on link "Settings" at bounding box center [879, 91] width 86 height 32
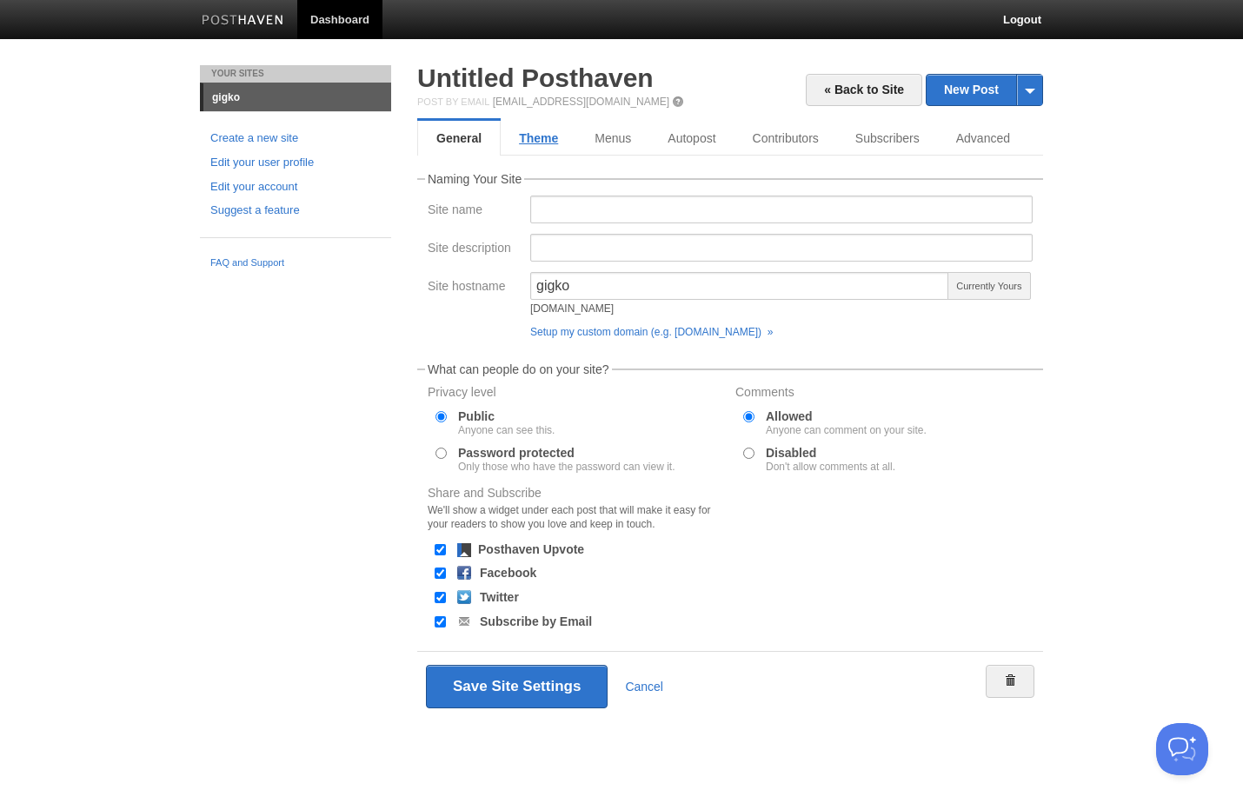
click at [536, 136] on link "Theme" at bounding box center [539, 138] width 76 height 35
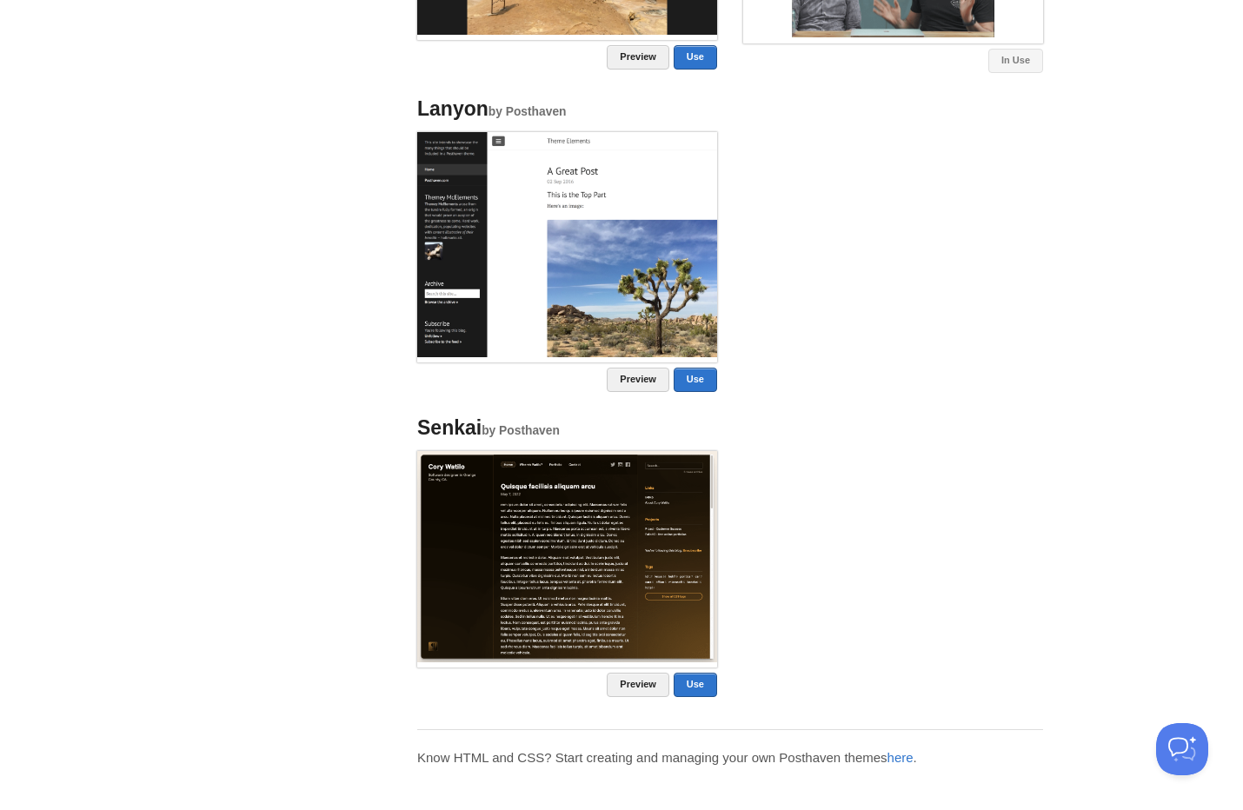
scroll to position [1310, 0]
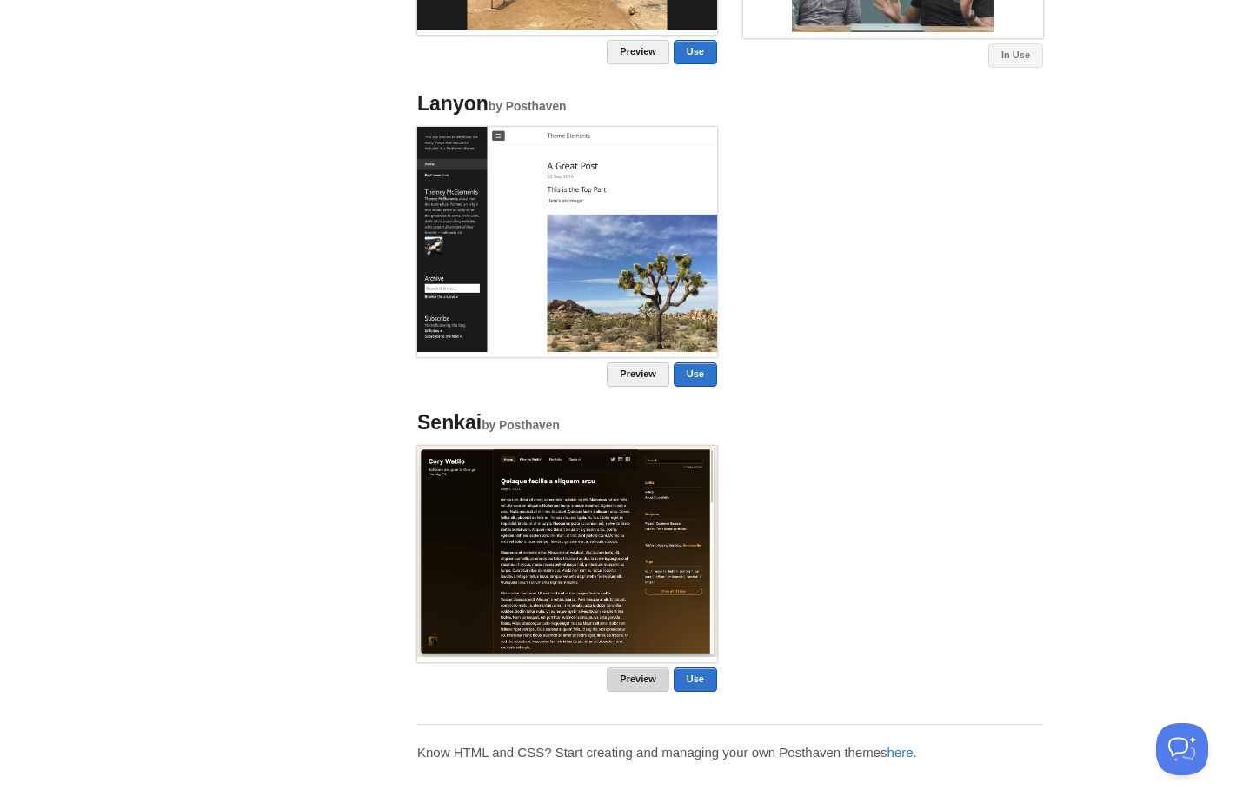
click at [640, 680] on link "Preview" at bounding box center [638, 679] width 63 height 24
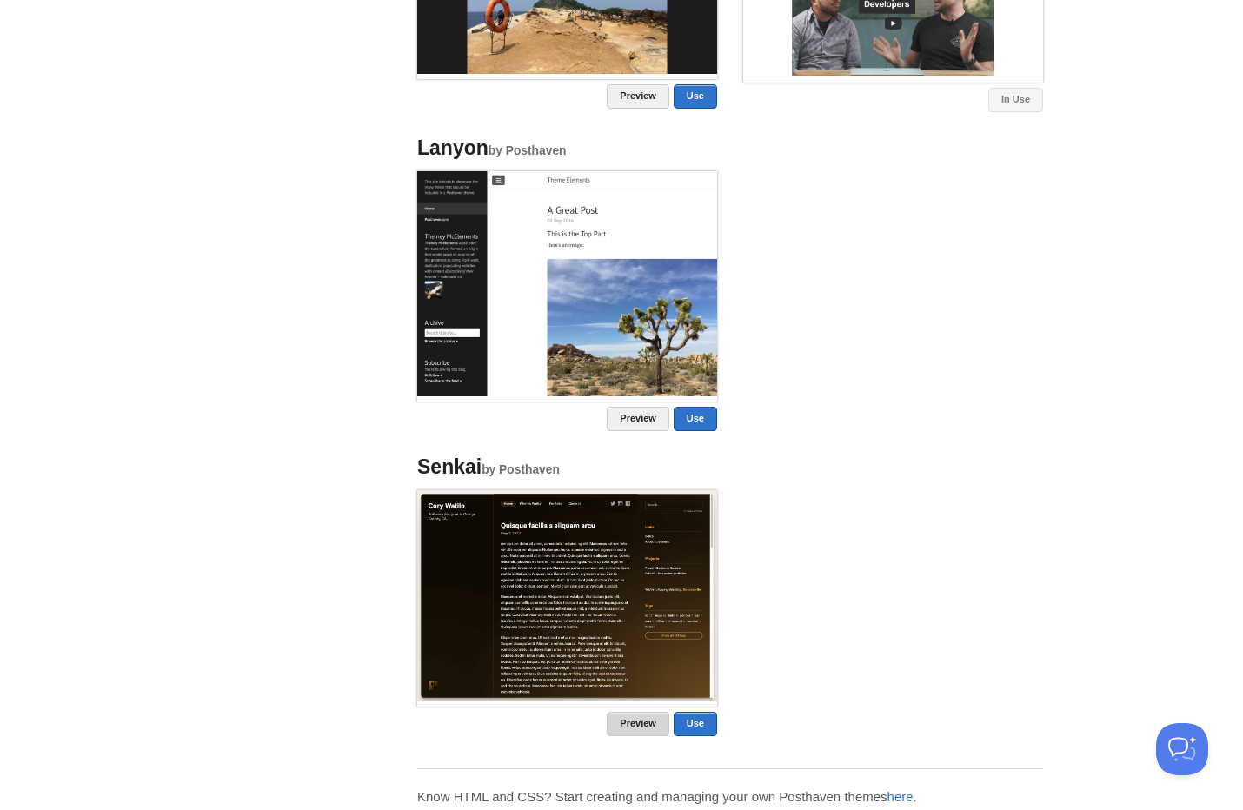
scroll to position [1270, 0]
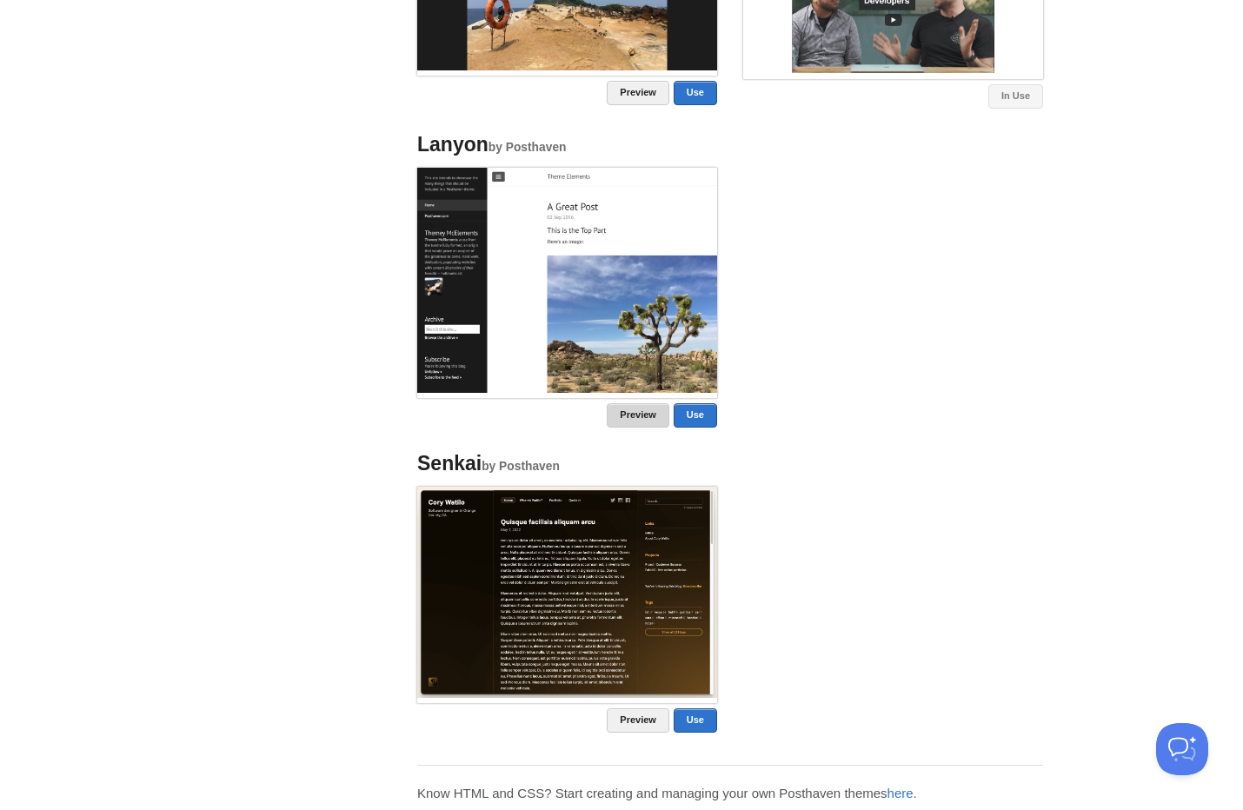
click at [631, 405] on link "Preview" at bounding box center [638, 415] width 63 height 24
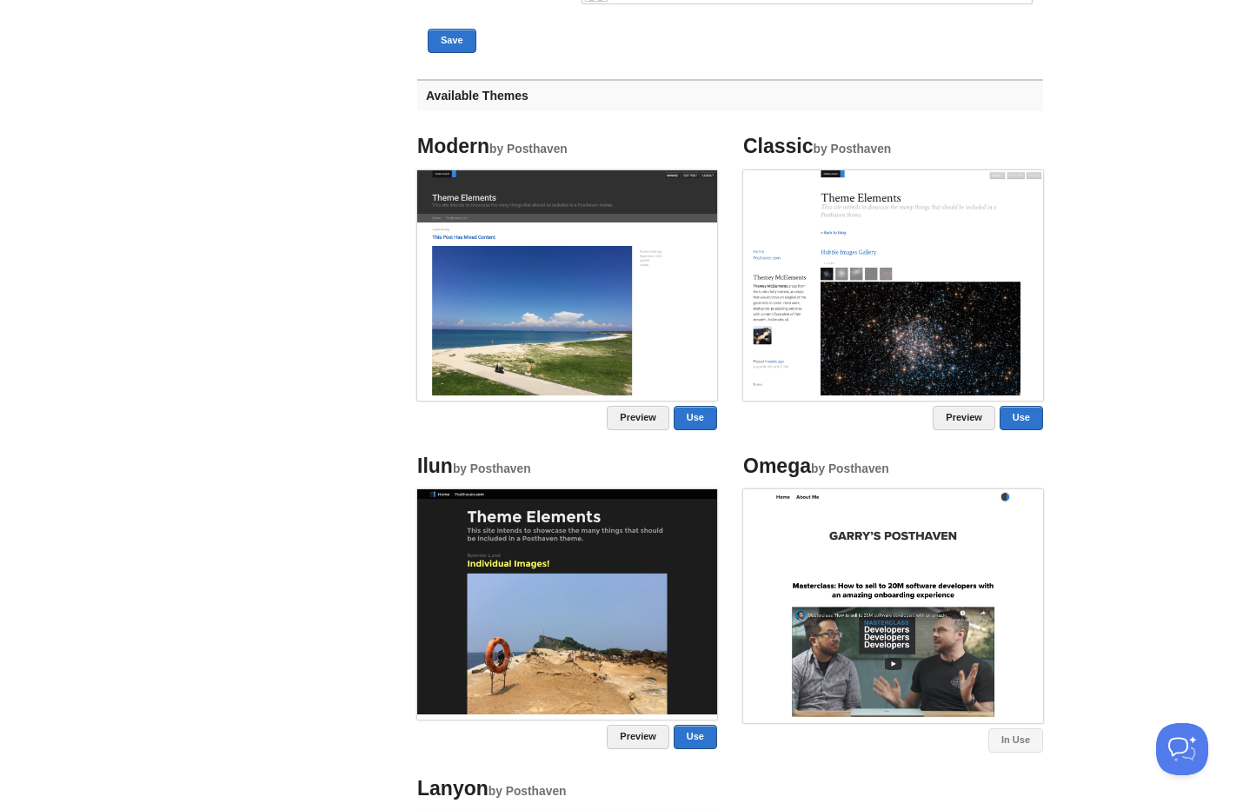
scroll to position [483, 0]
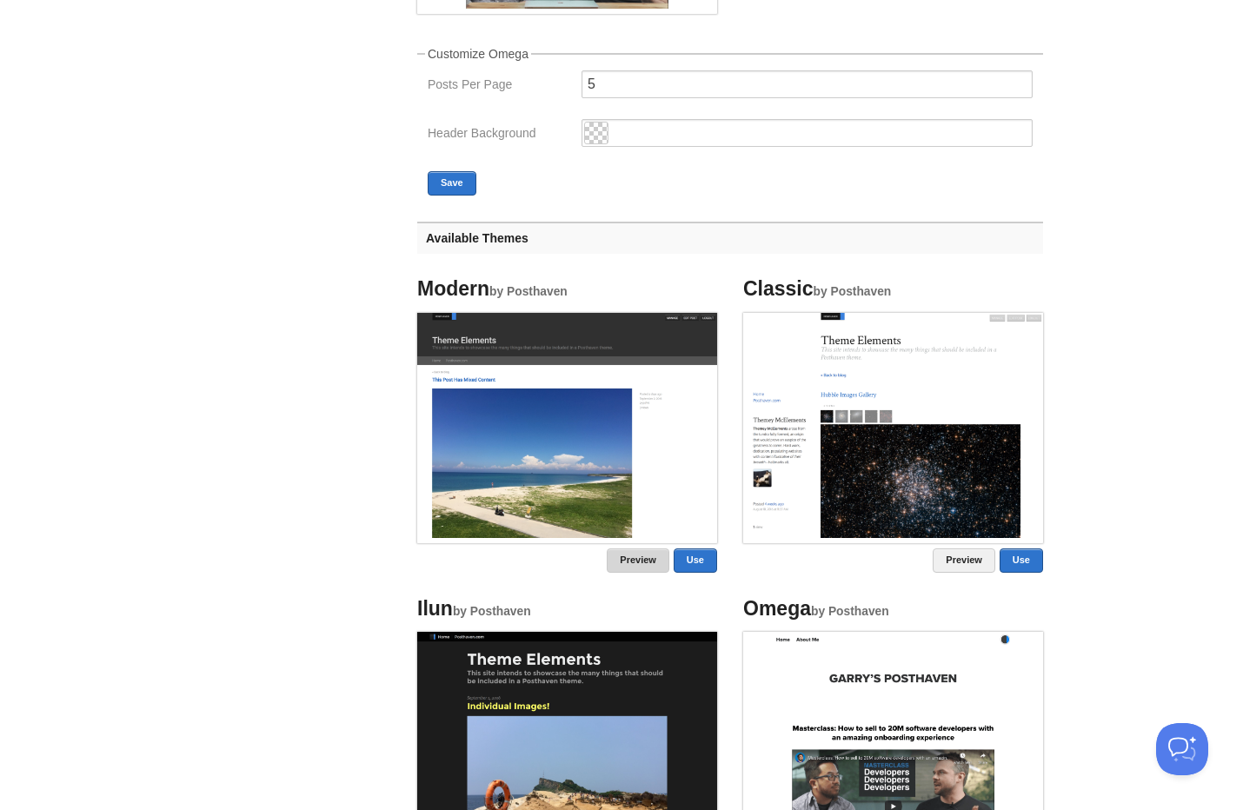
click at [653, 565] on link "Preview" at bounding box center [638, 560] width 63 height 24
click at [953, 562] on link "Preview" at bounding box center [963, 560] width 63 height 24
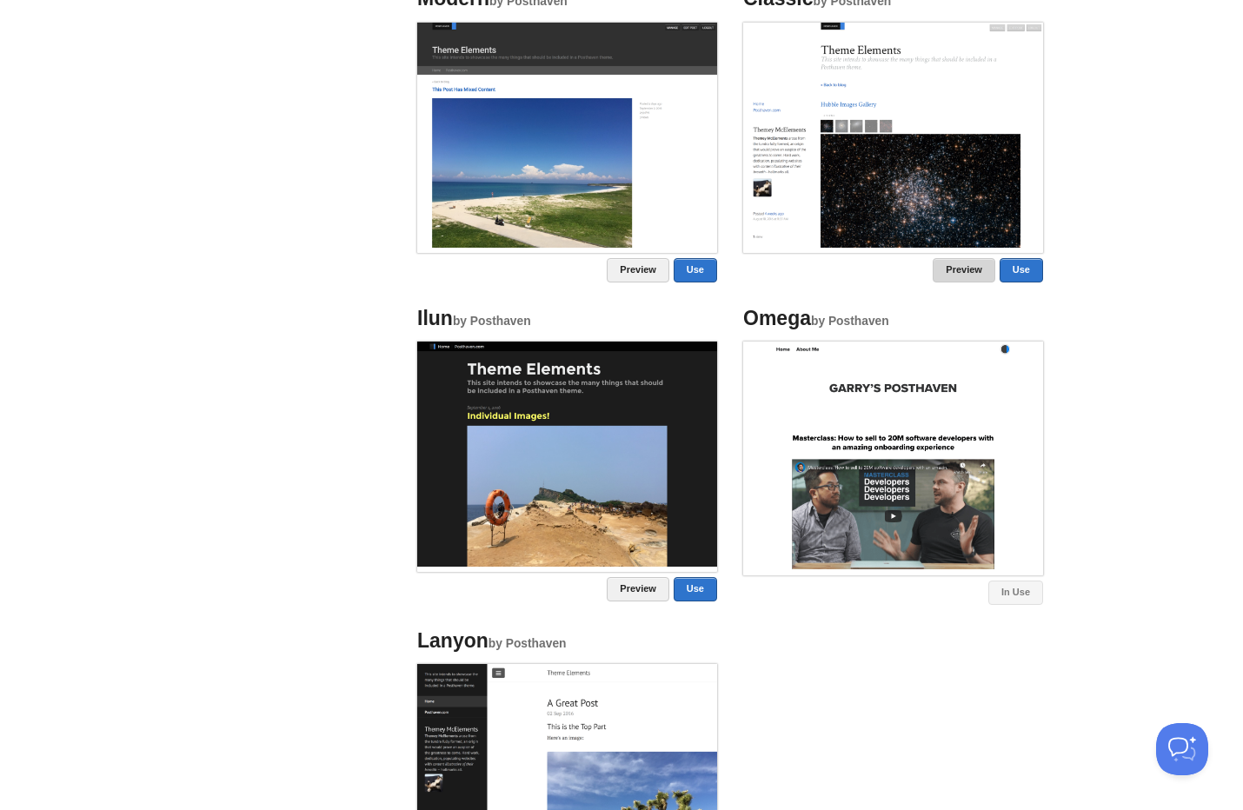
scroll to position [995, 0]
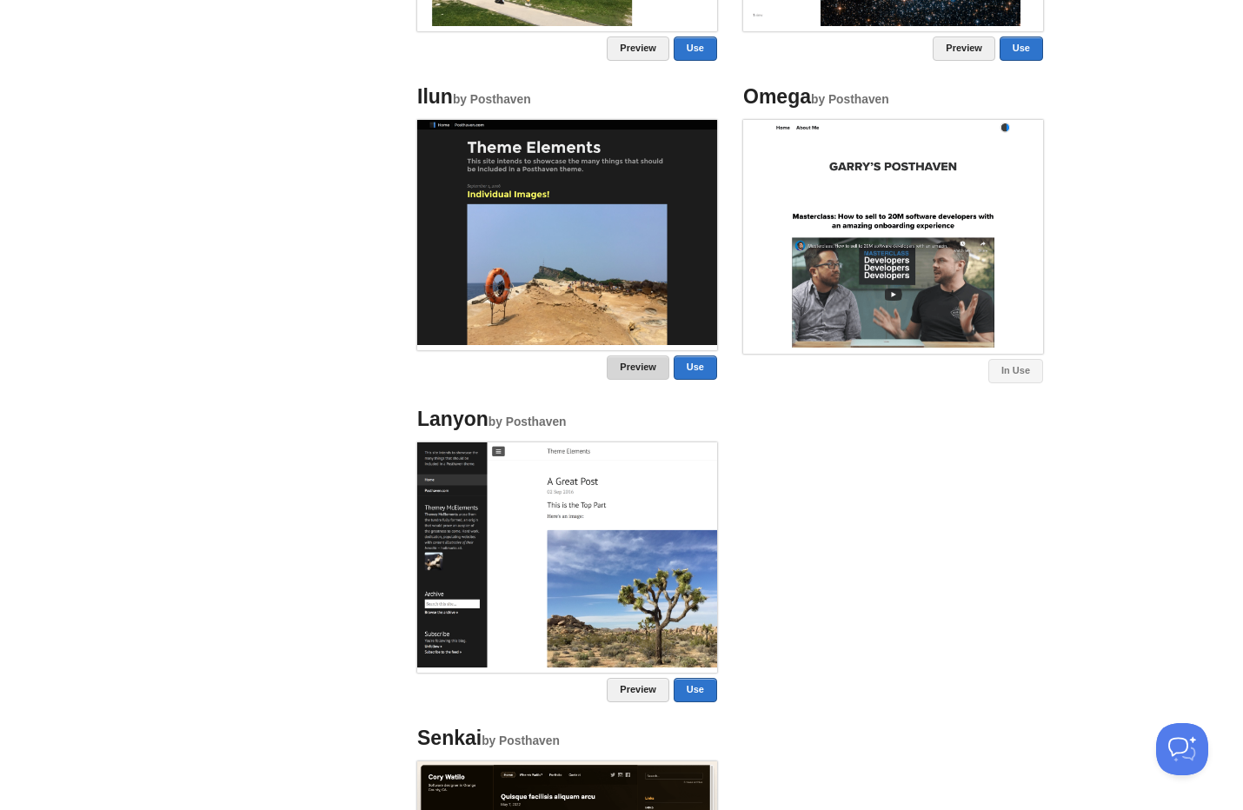
click at [613, 370] on link "Preview" at bounding box center [638, 367] width 63 height 24
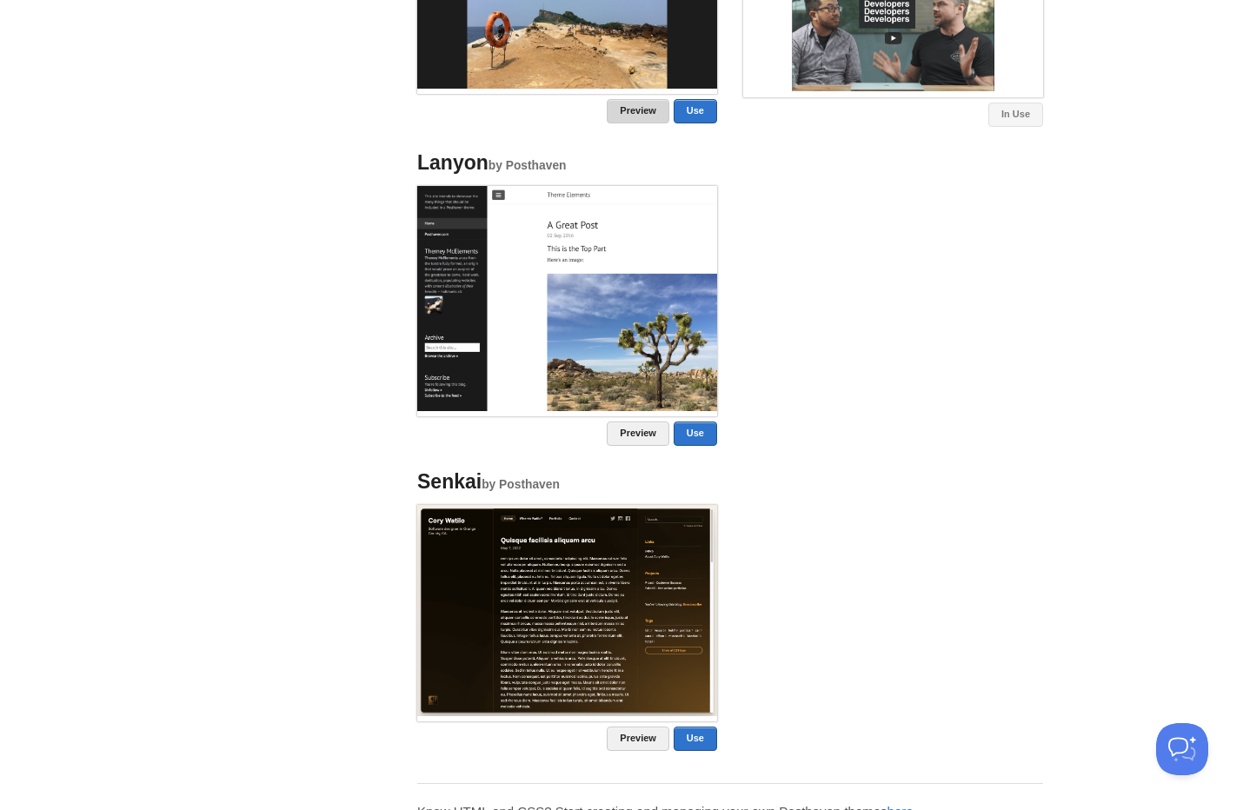
scroll to position [1310, 0]
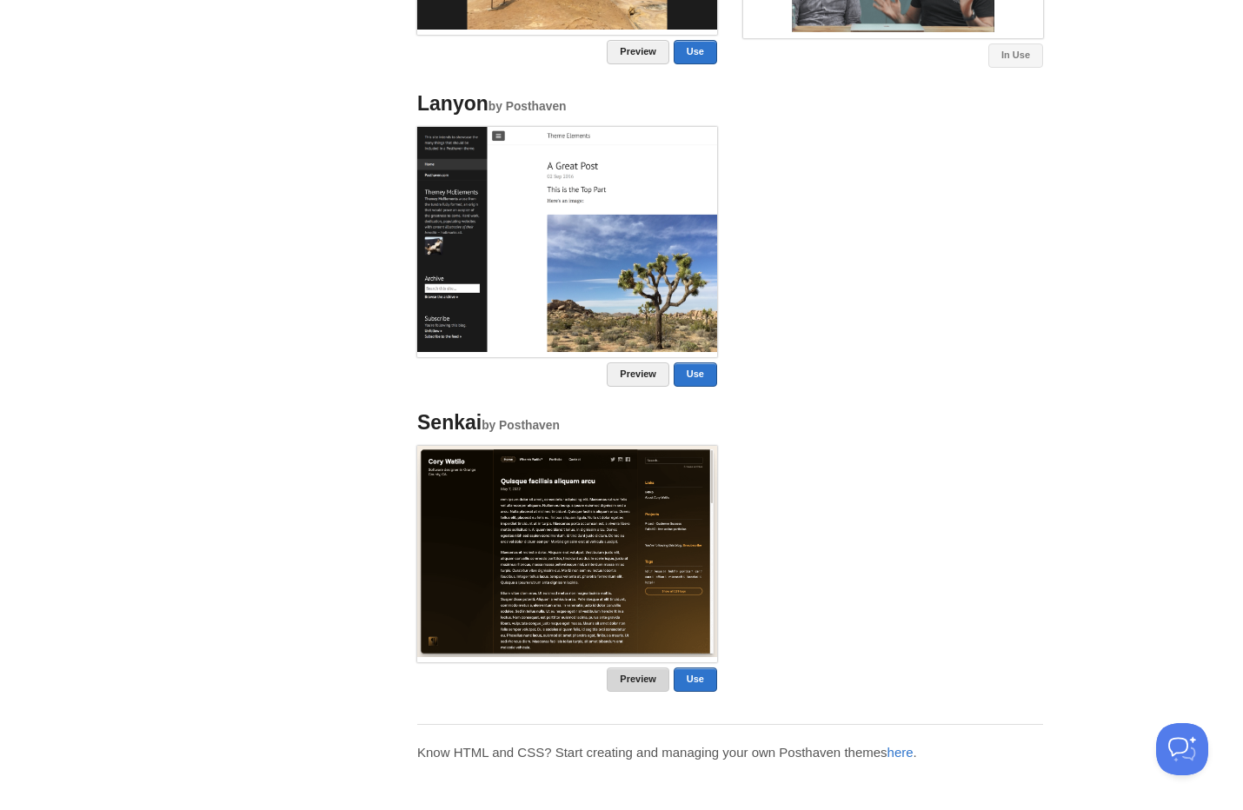
click at [632, 679] on link "Preview" at bounding box center [638, 679] width 63 height 24
click at [695, 679] on link "Use" at bounding box center [694, 679] width 43 height 24
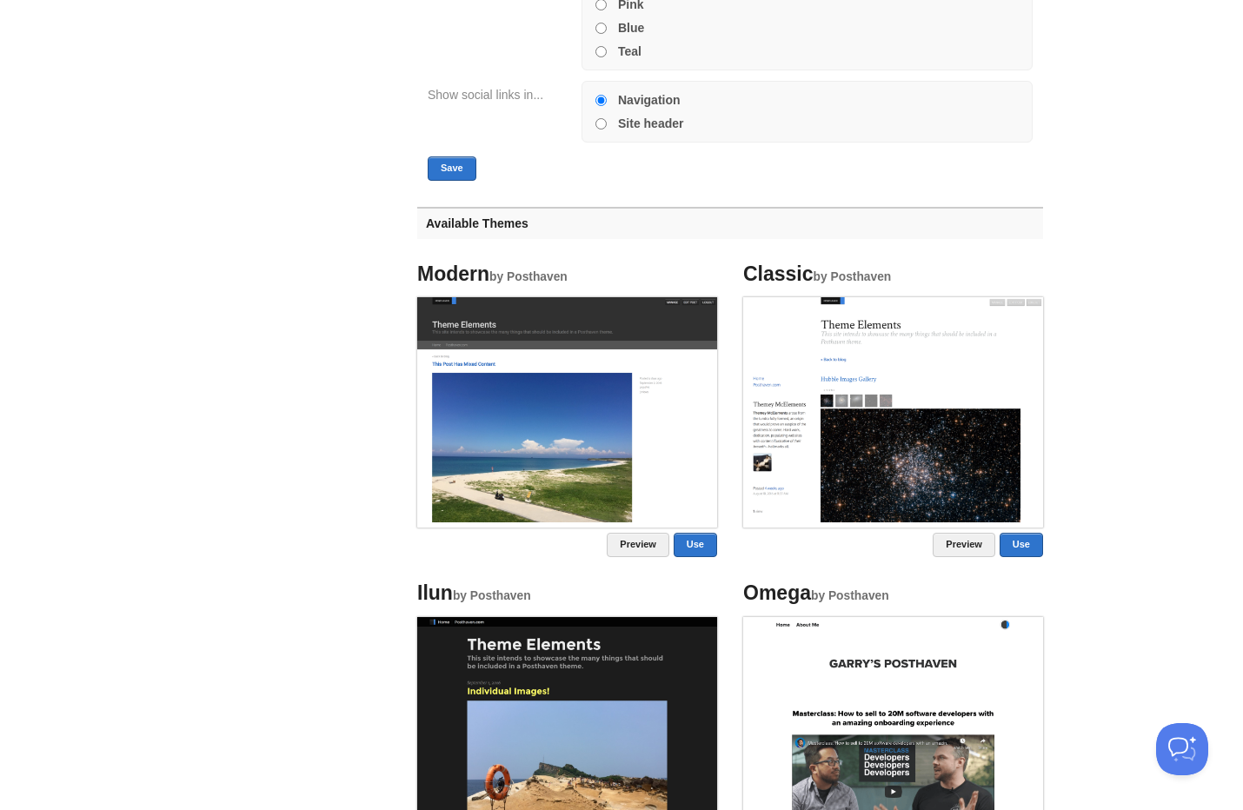
scroll to position [898, 0]
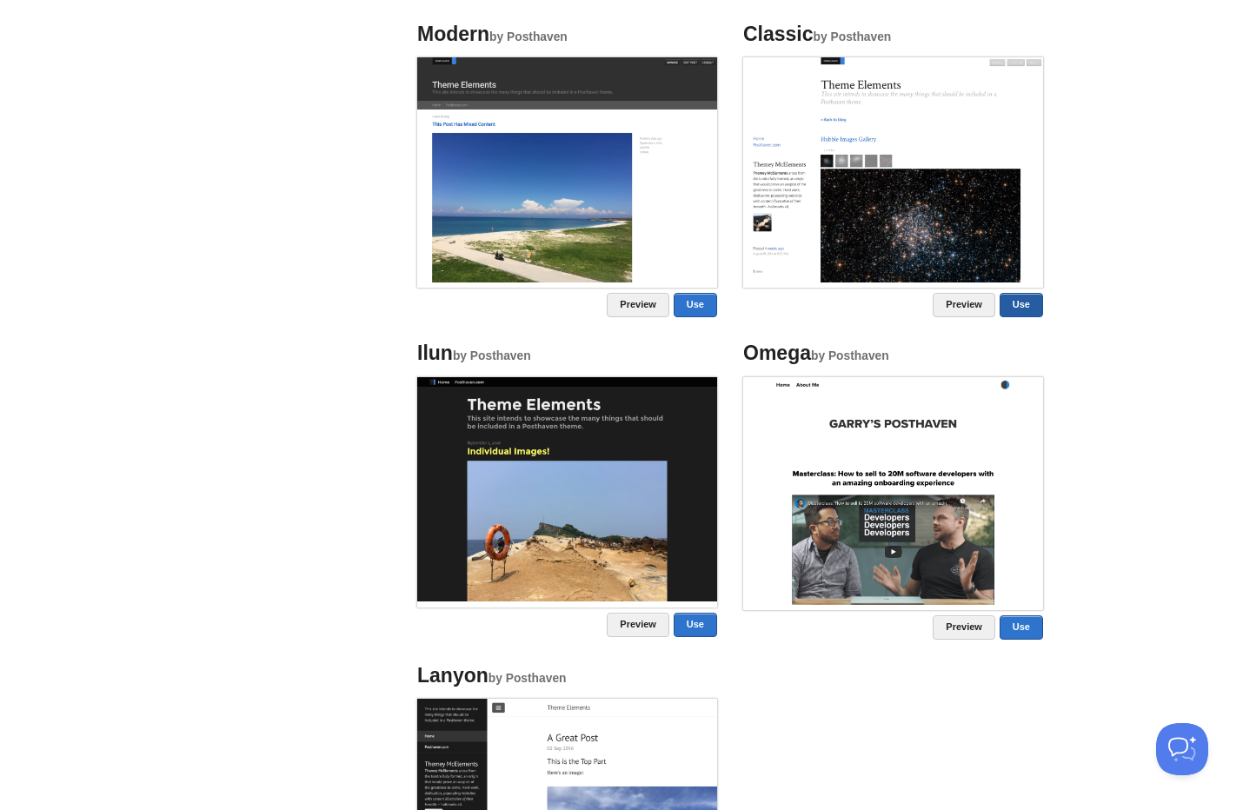
click at [1018, 307] on link "Use" at bounding box center [1020, 305] width 43 height 24
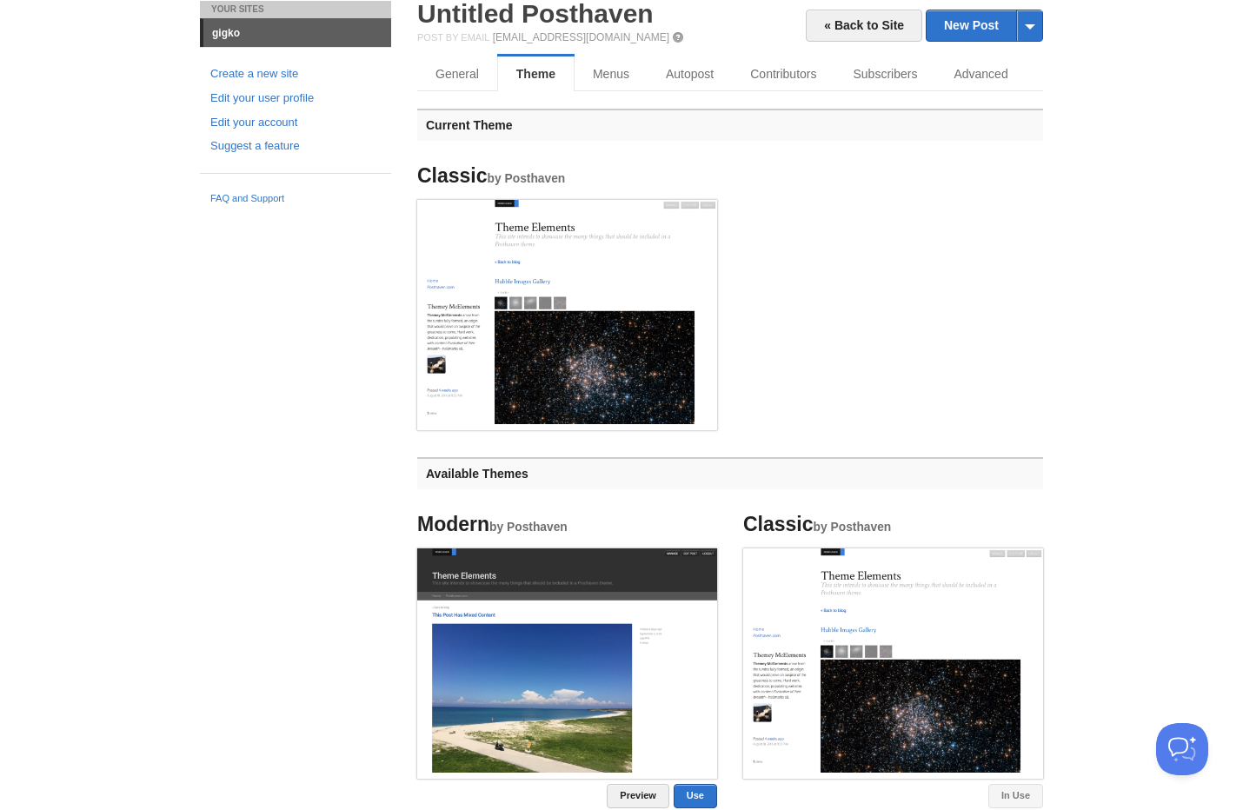
scroll to position [0, 0]
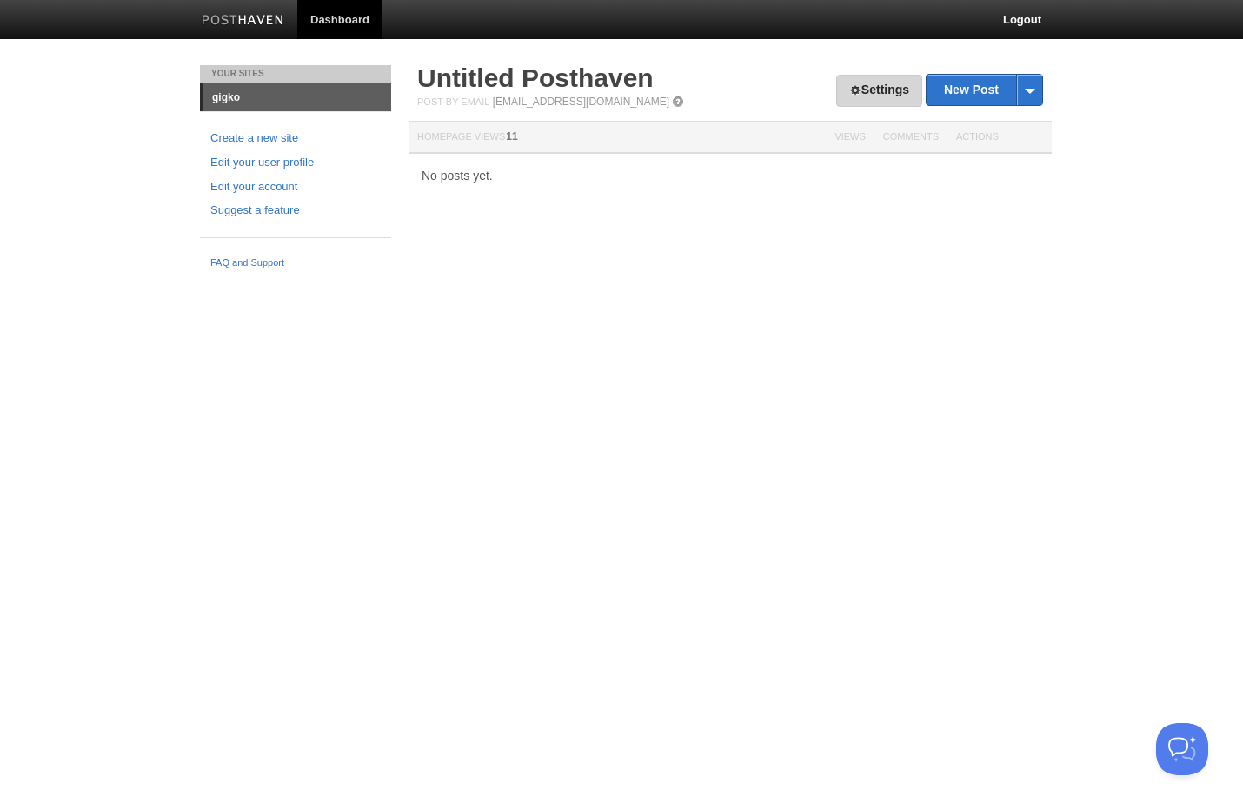
click at [868, 96] on link "Settings" at bounding box center [879, 91] width 86 height 32
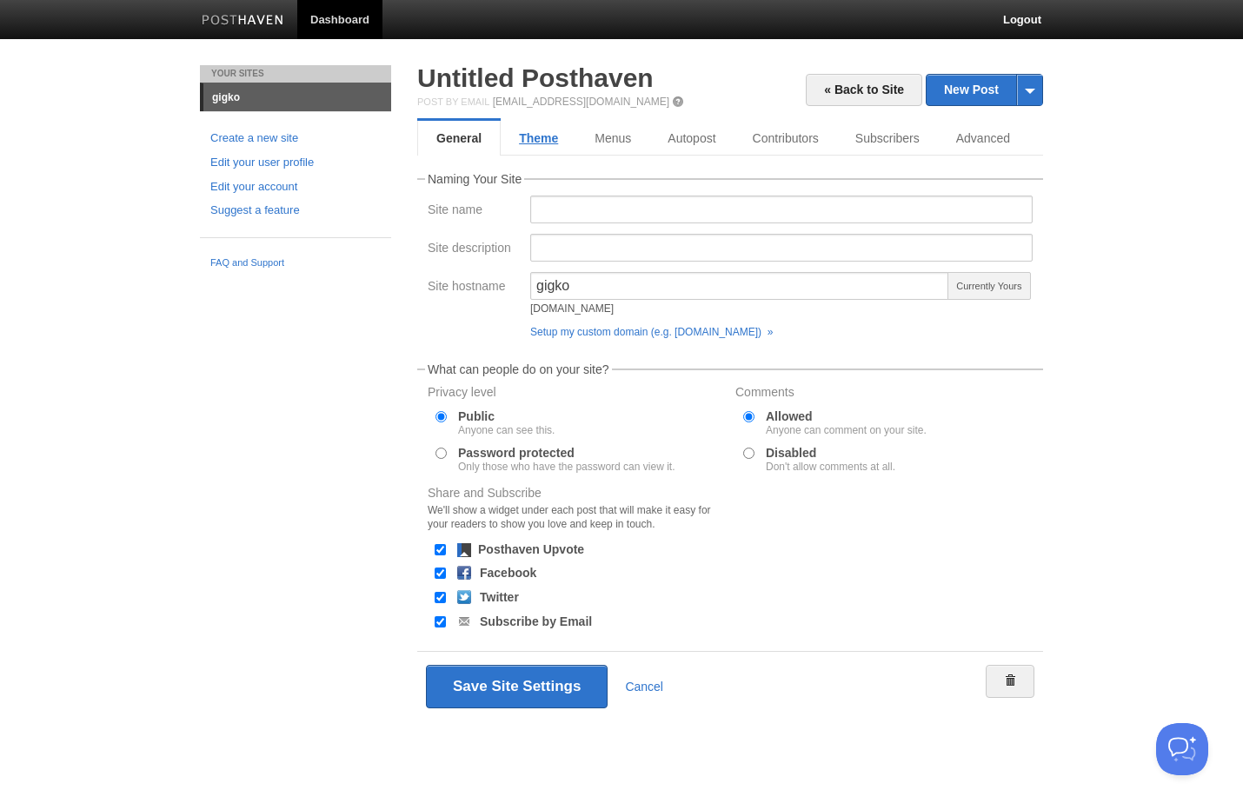
click at [542, 143] on link "Theme" at bounding box center [539, 138] width 76 height 35
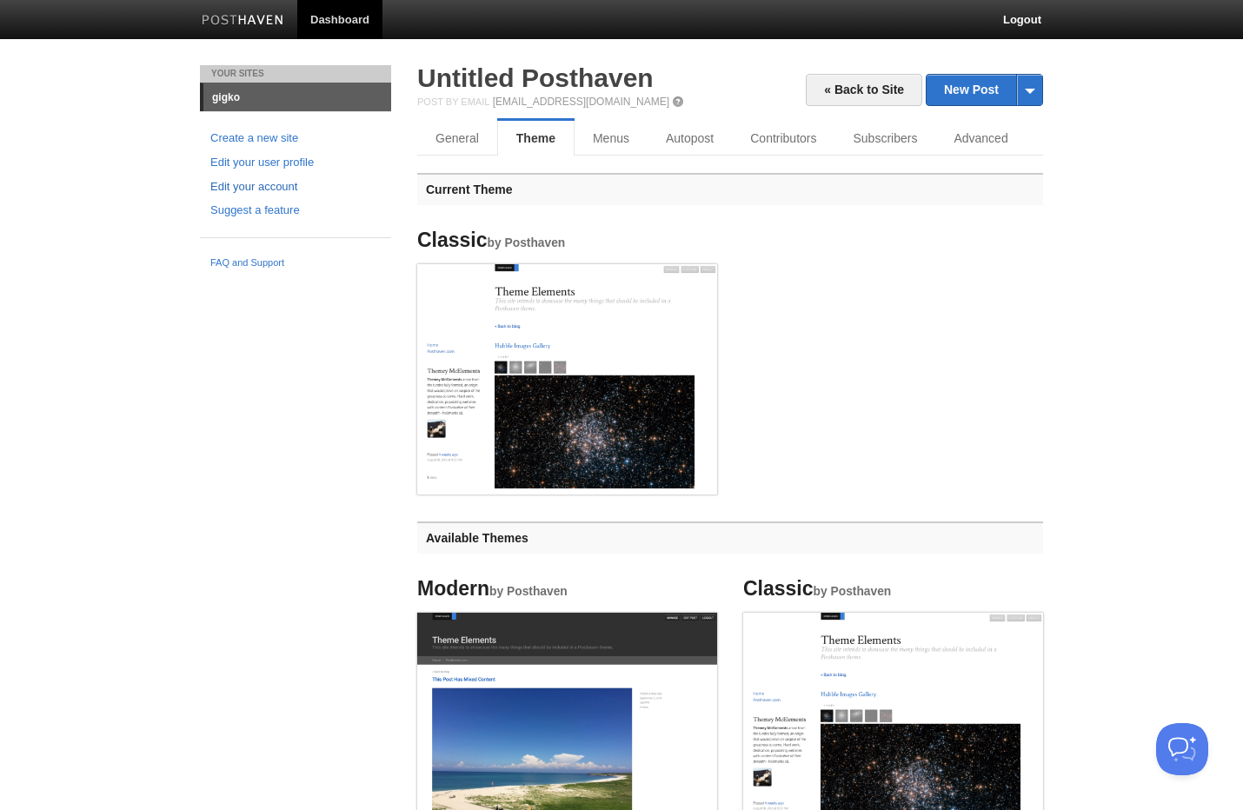
click at [277, 186] on link "Edit your account" at bounding box center [295, 187] width 170 height 18
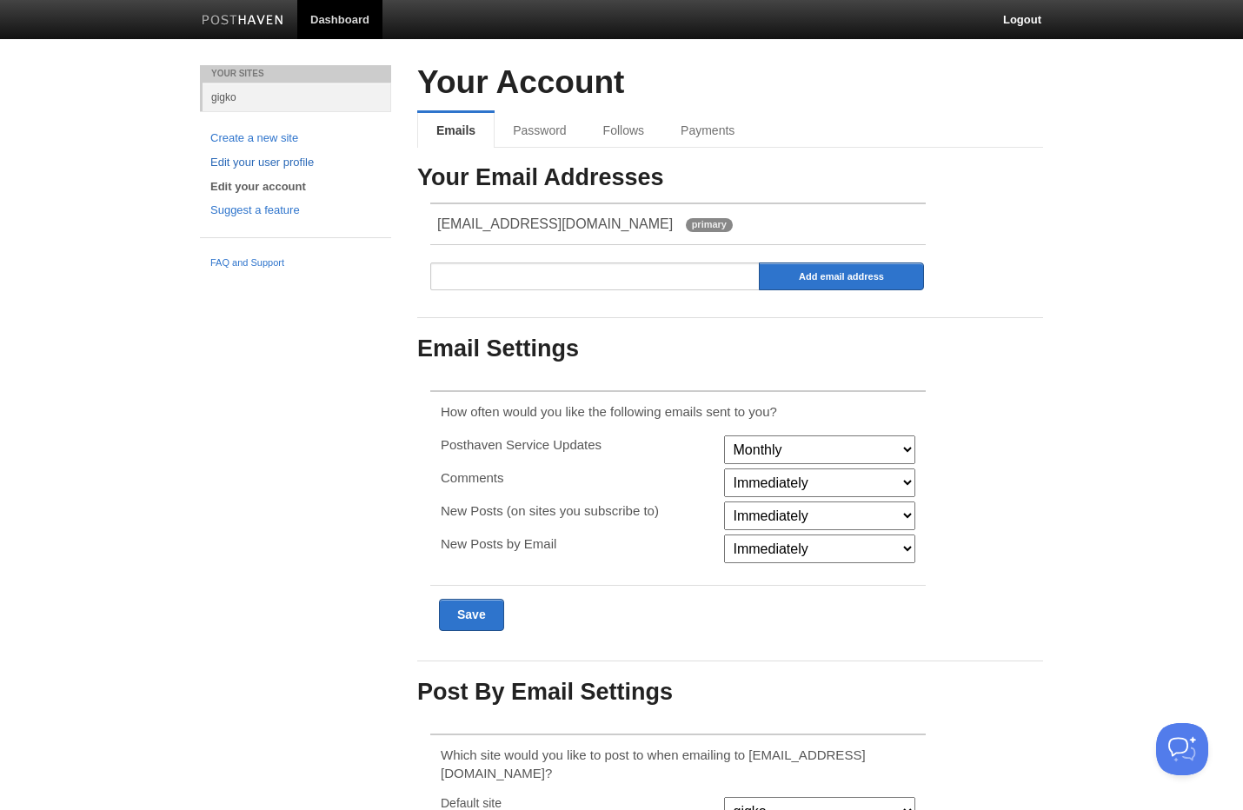
click at [293, 164] on link "Edit your user profile" at bounding box center [295, 163] width 170 height 18
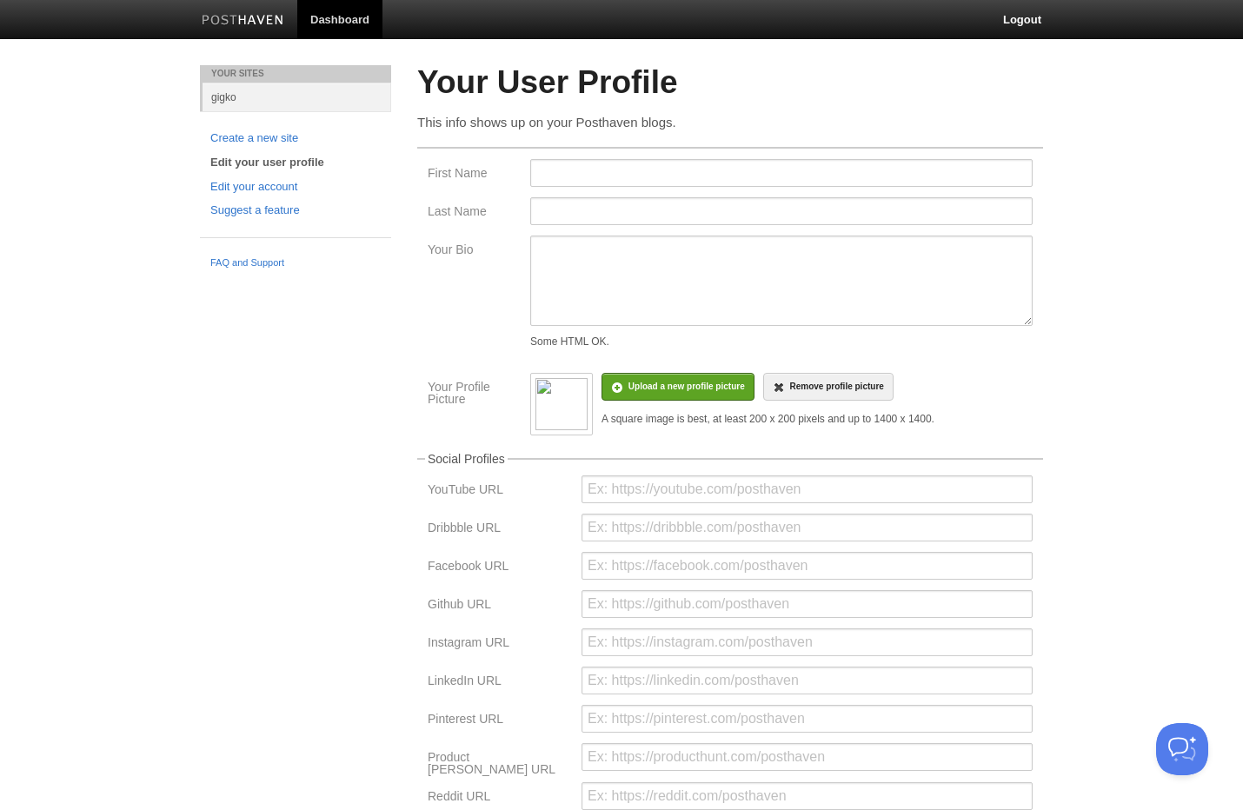
click at [567, 410] on img at bounding box center [561, 404] width 52 height 52
click at [813, 389] on span "Remove profile picture" at bounding box center [836, 386] width 94 height 10
click at [700, 390] on input "file" at bounding box center [164, 395] width 1316 height 89
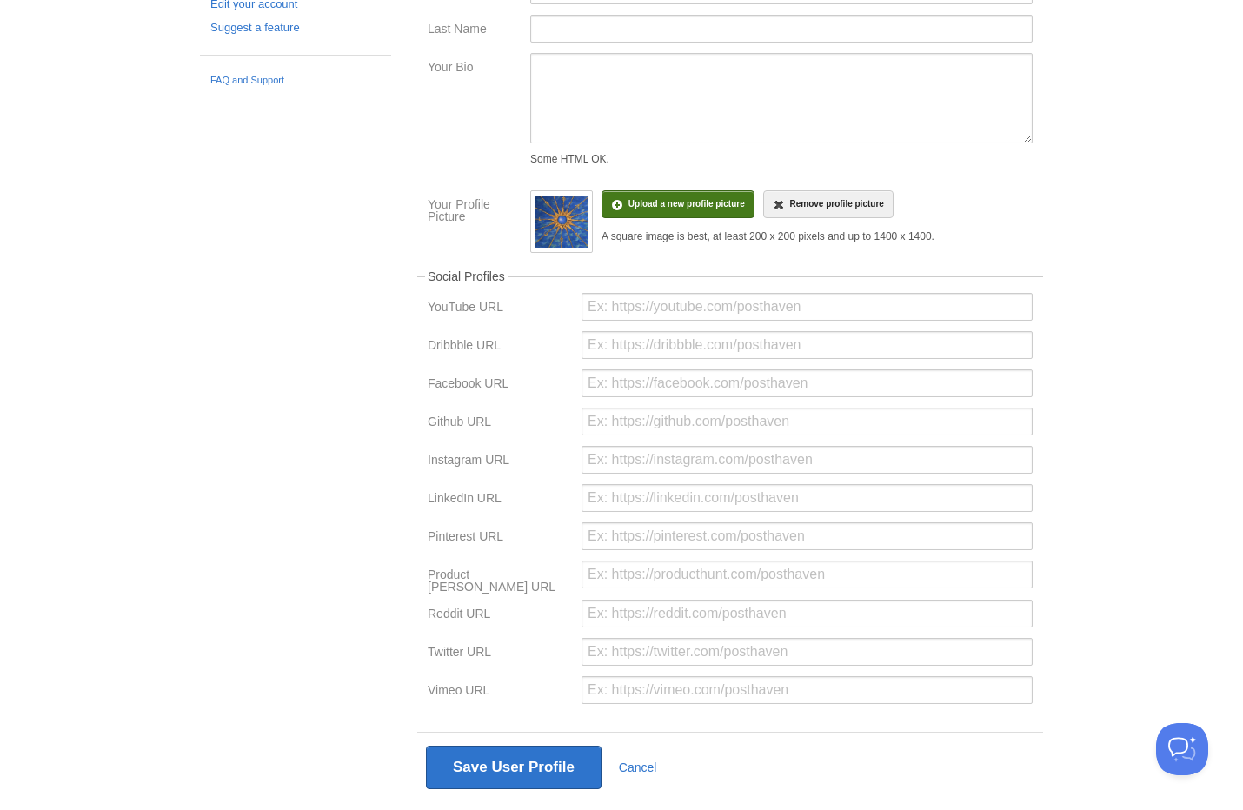
scroll to position [229, 0]
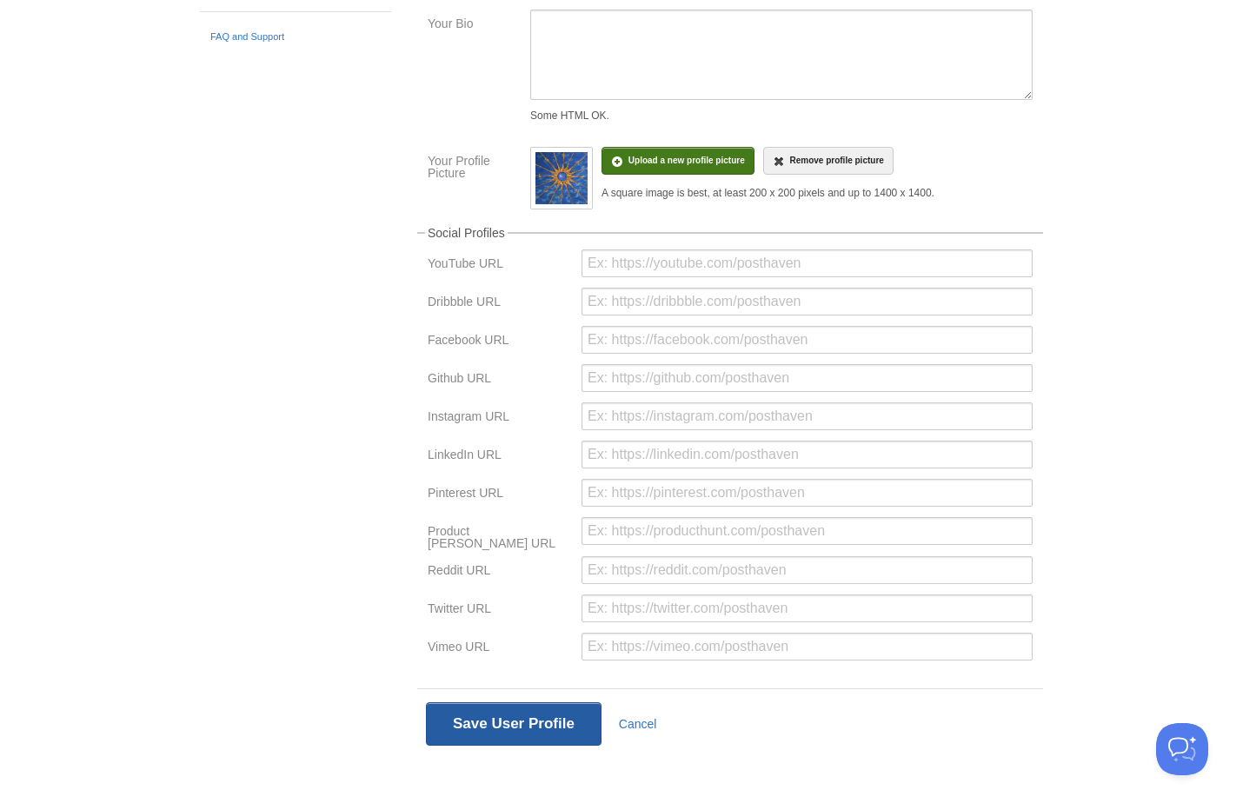
click at [567, 711] on button "Save User Profile" at bounding box center [514, 723] width 176 height 43
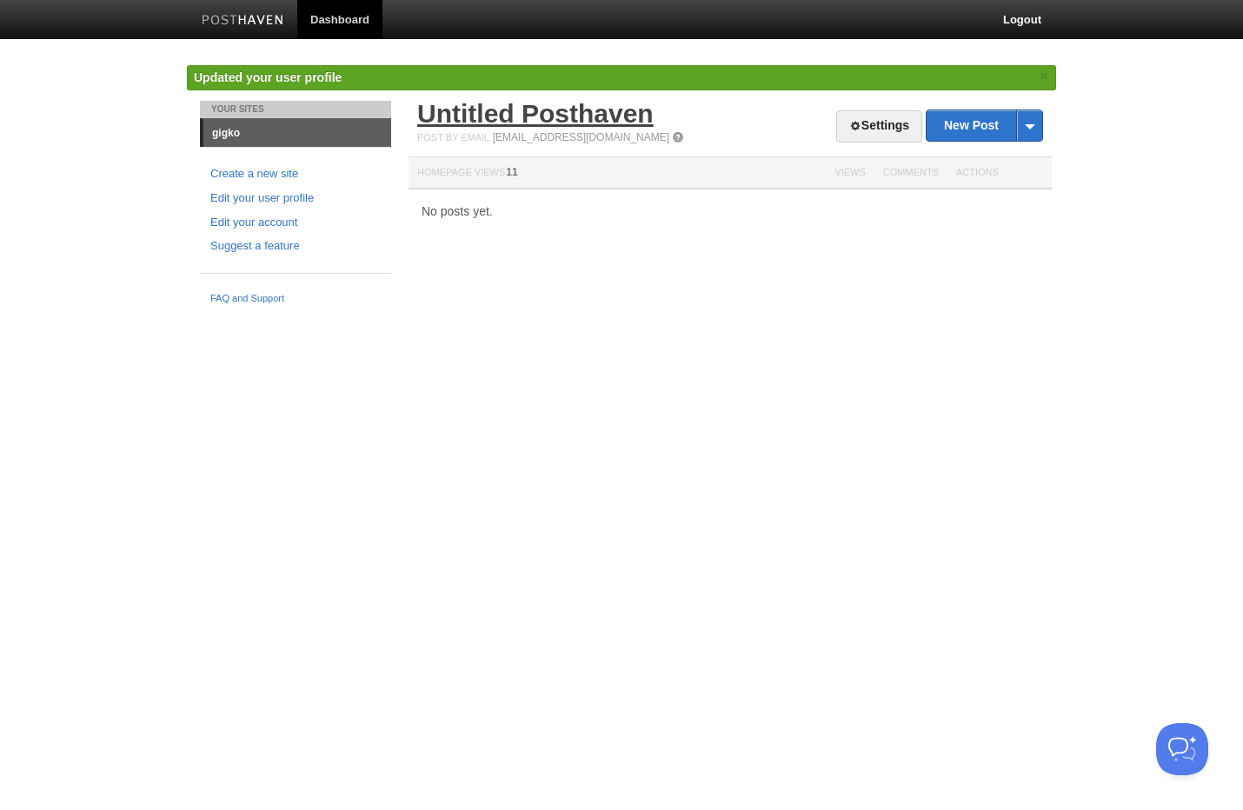
click at [515, 116] on link "Untitled Posthaven" at bounding box center [535, 113] width 236 height 29
click at [456, 110] on link "Untitled Posthaven" at bounding box center [535, 113] width 236 height 29
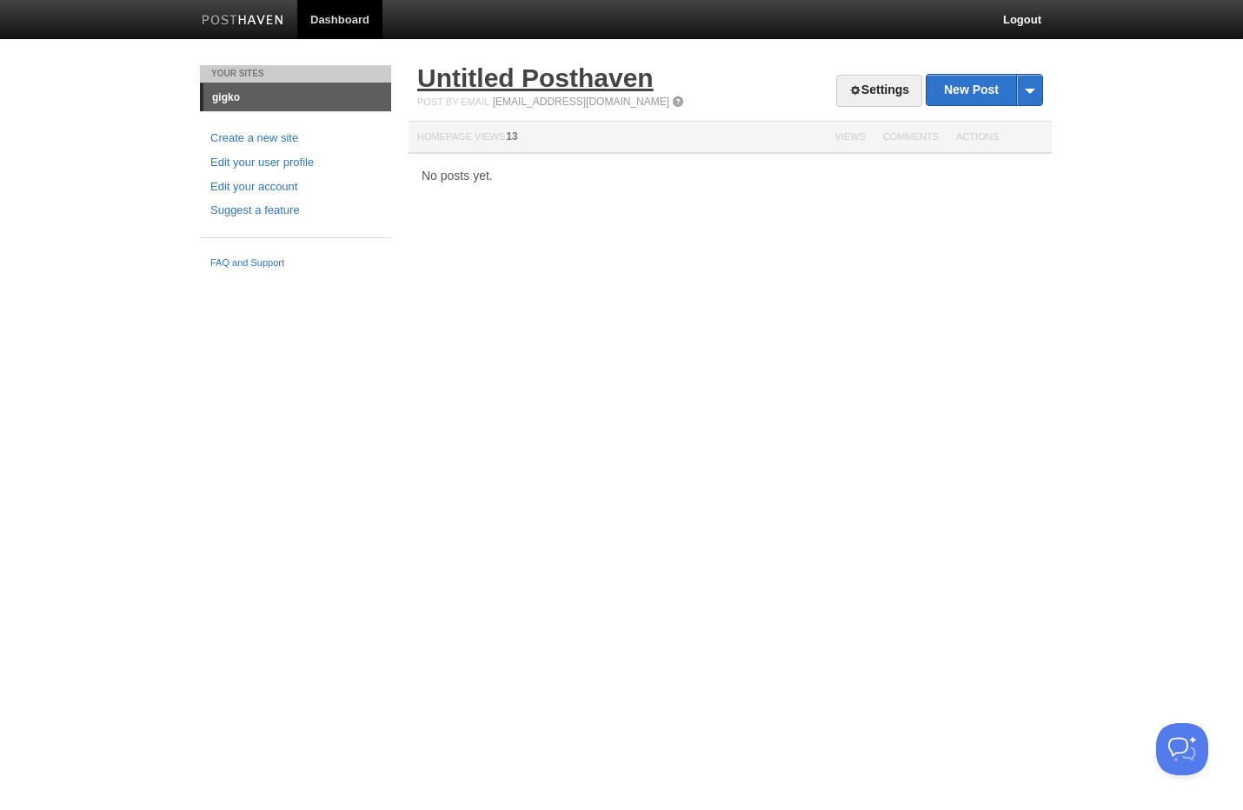
click at [517, 70] on link "Untitled Posthaven" at bounding box center [535, 77] width 236 height 29
click at [974, 88] on link "New Post" at bounding box center [984, 90] width 116 height 30
click at [1036, 90] on span at bounding box center [1029, 90] width 26 height 30
click at [1078, 84] on body "Dashboard Logout Your Sites gigko Create a new site Edit your user profile Edit…" at bounding box center [621, 138] width 1243 height 277
click at [968, 86] on link "New Post" at bounding box center [984, 90] width 116 height 30
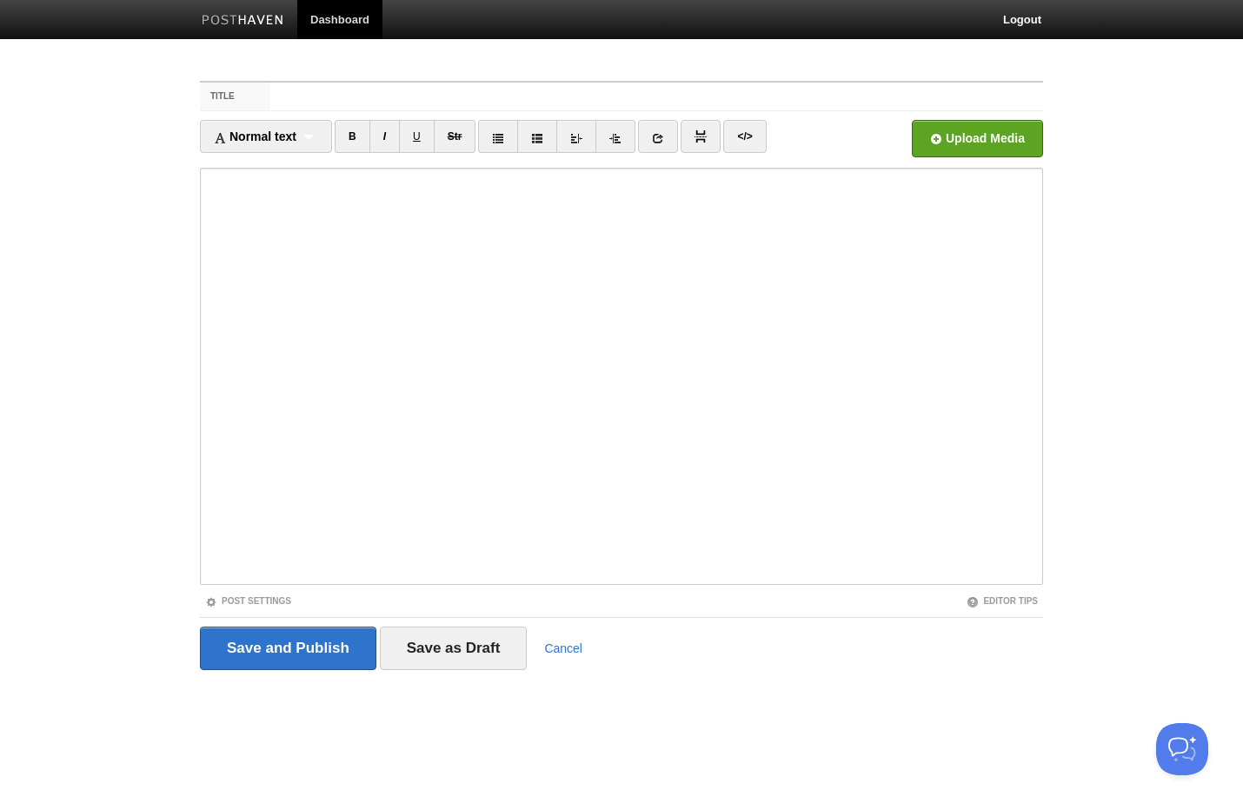
click at [495, 92] on input "Title" at bounding box center [656, 97] width 773 height 28
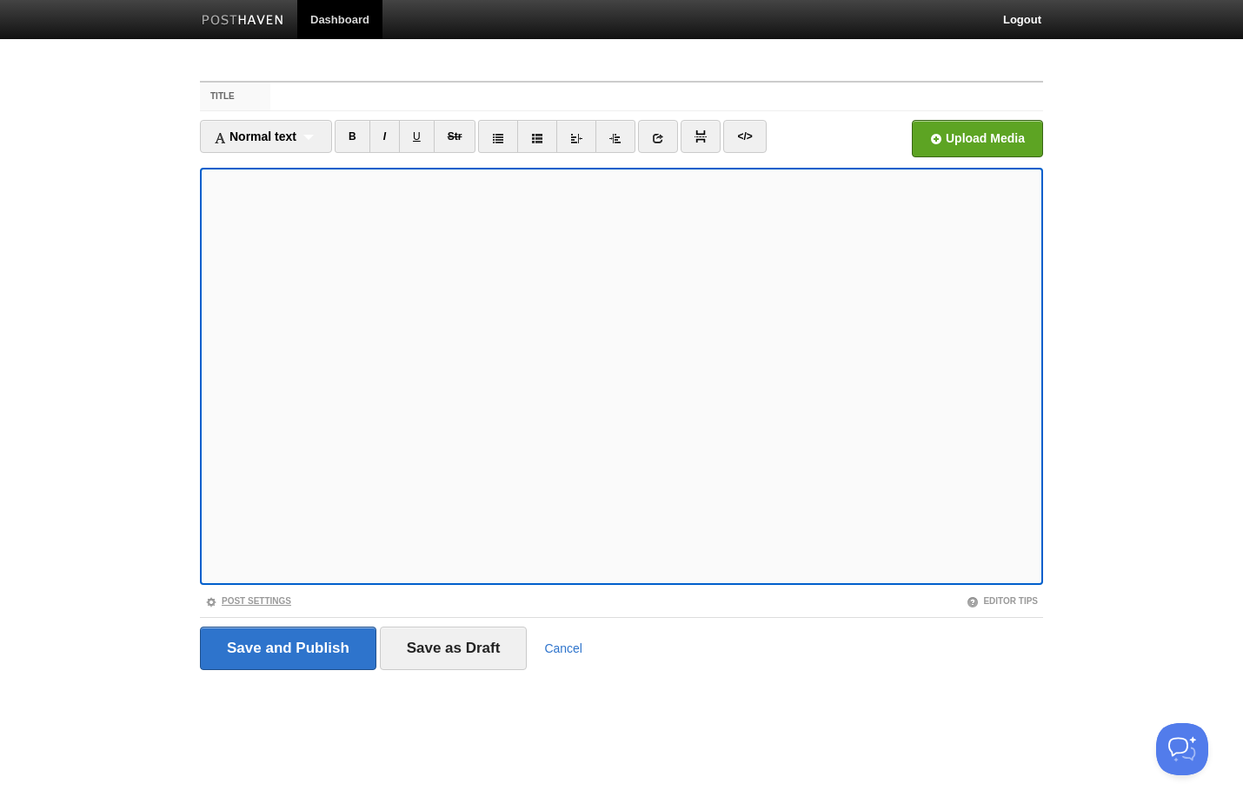
click at [229, 598] on link "Post Settings" at bounding box center [248, 601] width 86 height 10
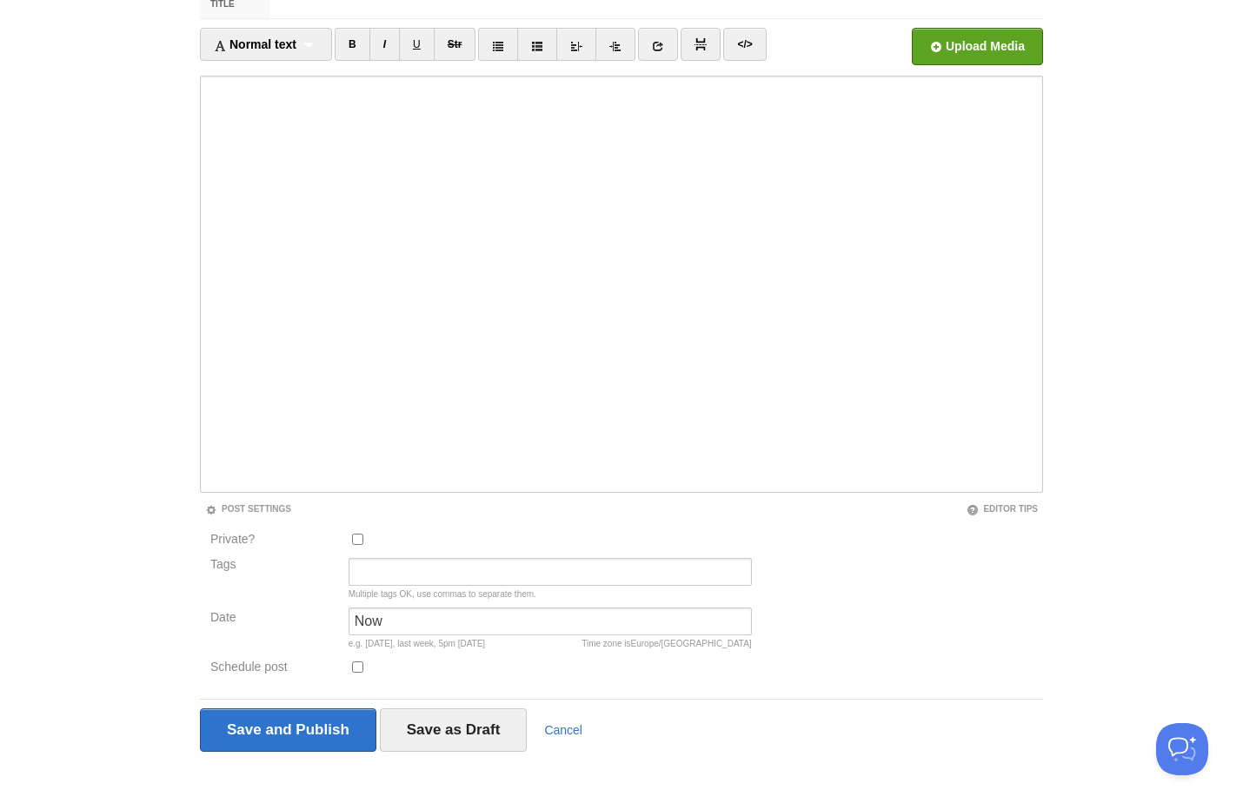
scroll to position [97, 0]
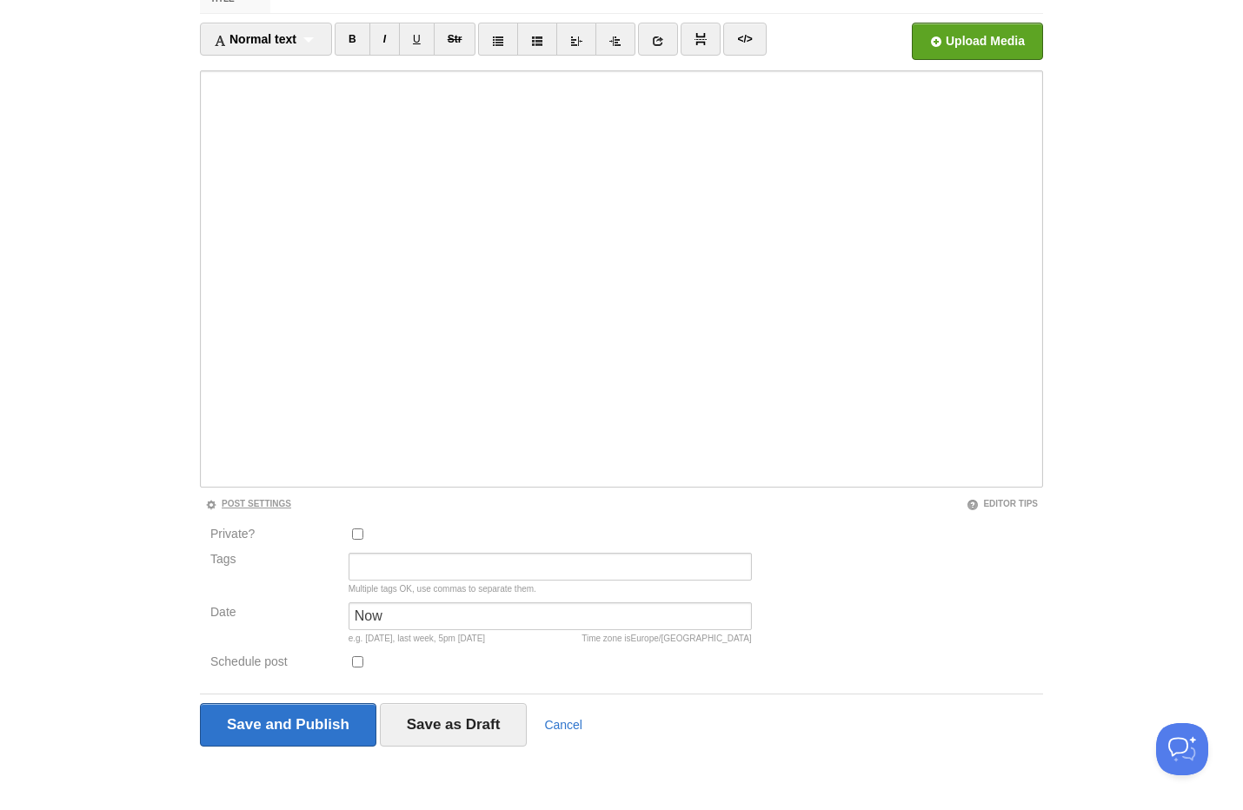
click at [272, 504] on link "Post Settings" at bounding box center [248, 504] width 86 height 10
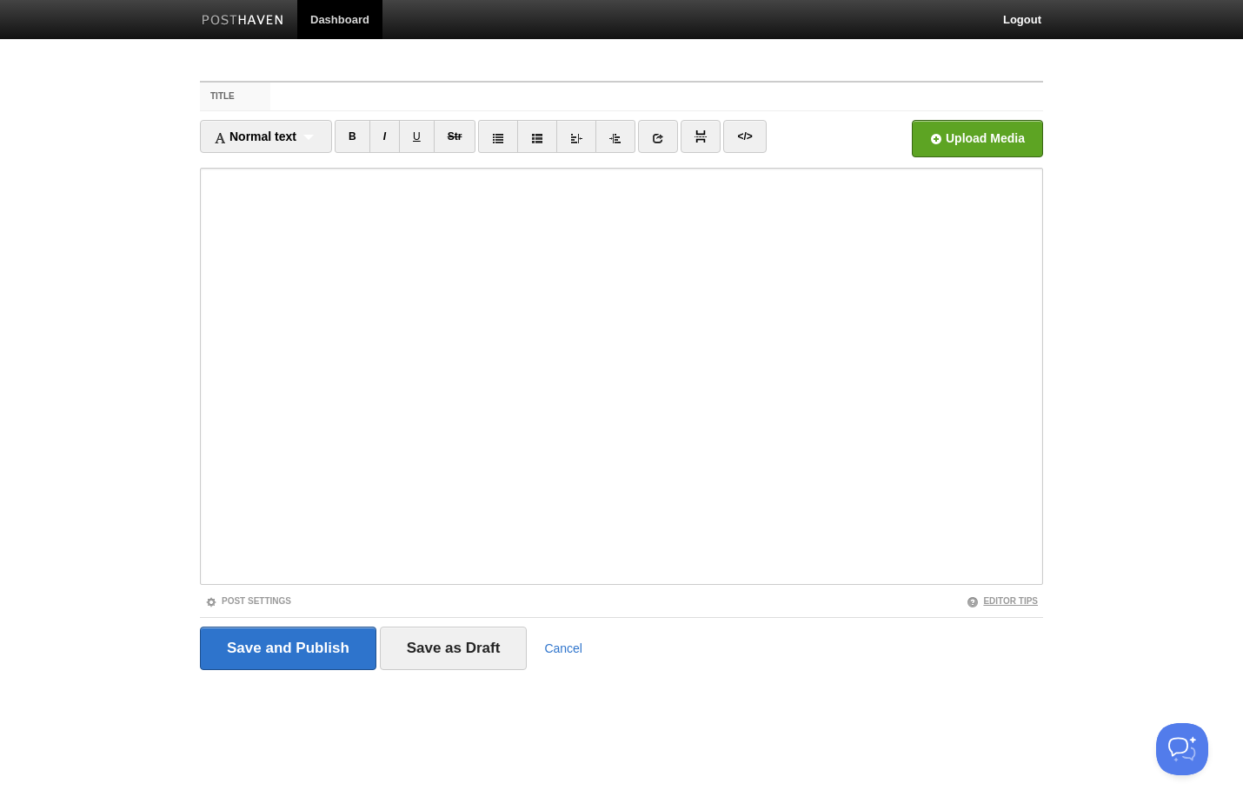
click at [1016, 597] on link "Editor Tips" at bounding box center [1001, 601] width 71 height 10
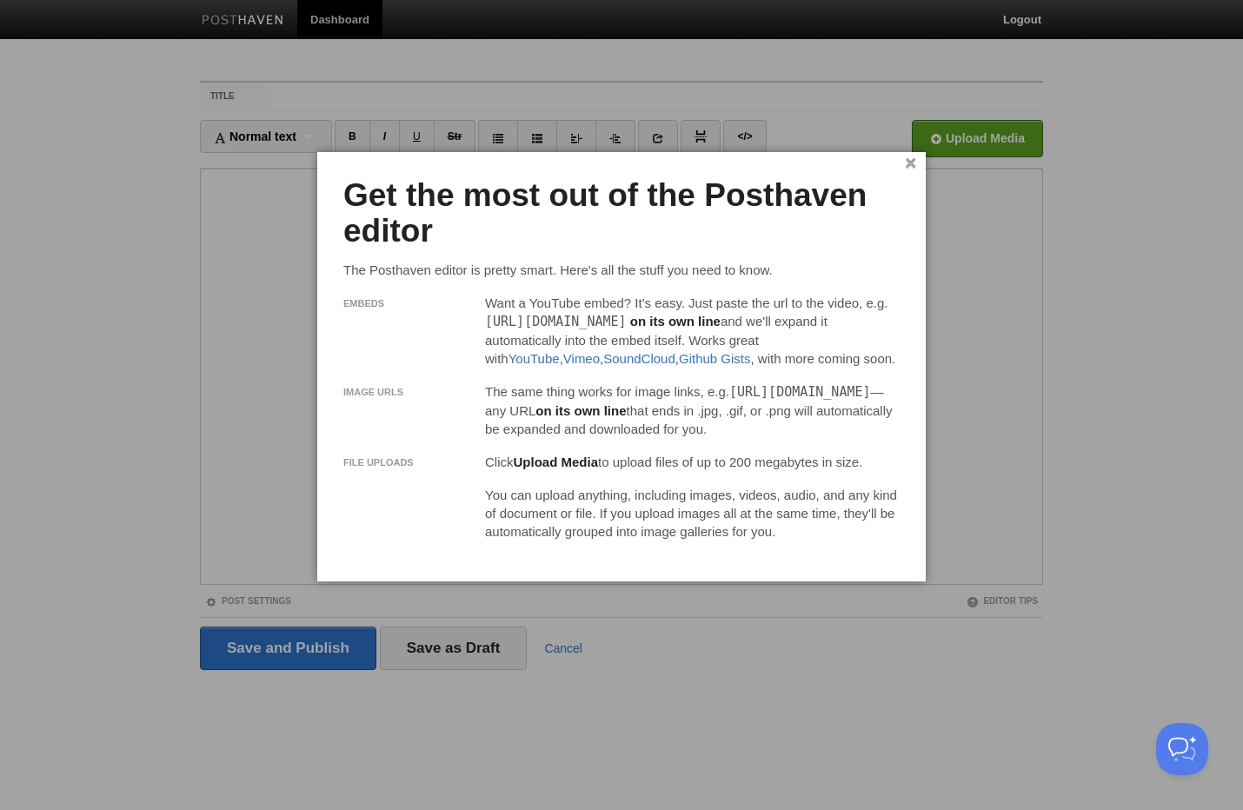
click at [907, 169] on link "×" at bounding box center [910, 164] width 11 height 10
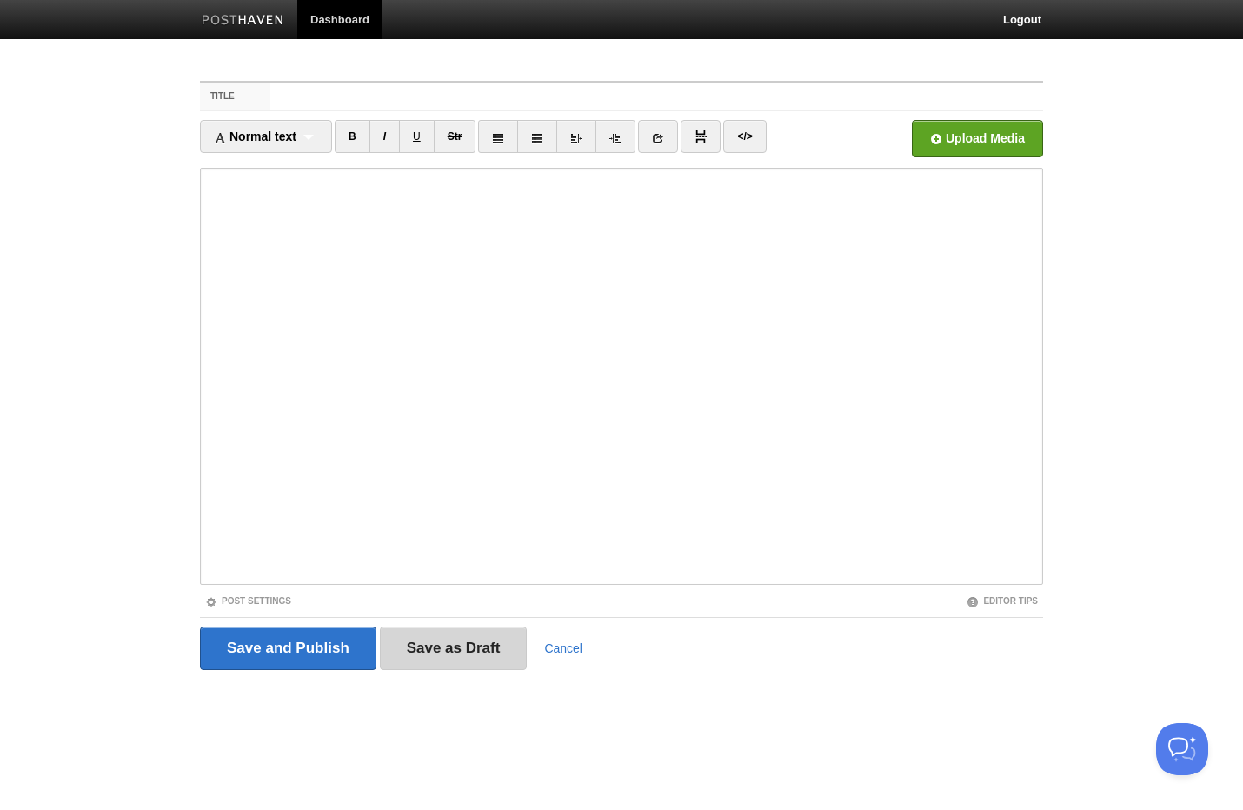
click at [488, 653] on input "Save as Draft" at bounding box center [454, 648] width 148 height 43
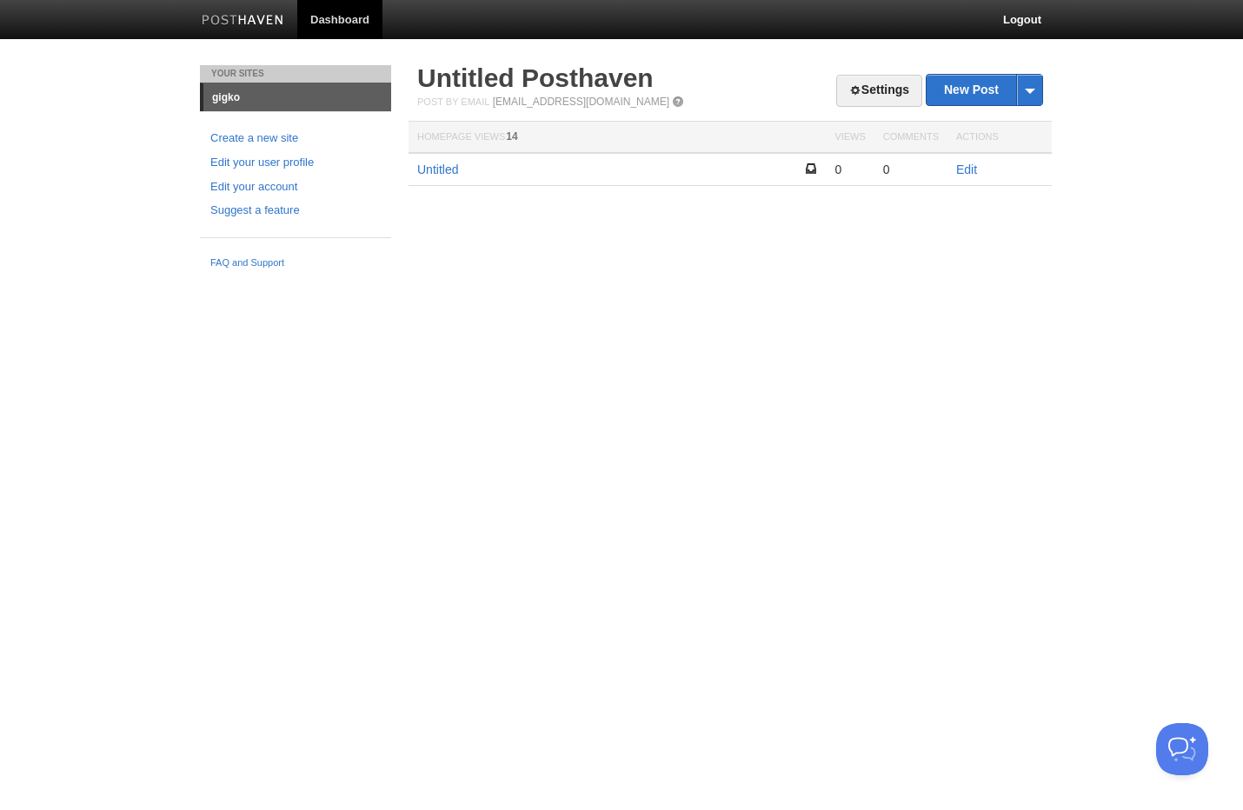
click at [661, 277] on html "Dashboard Logout Post created × Your Sites gigko Create a new site Edit your us…" at bounding box center [621, 138] width 1243 height 277
click at [957, 166] on link "Edit" at bounding box center [966, 170] width 21 height 14
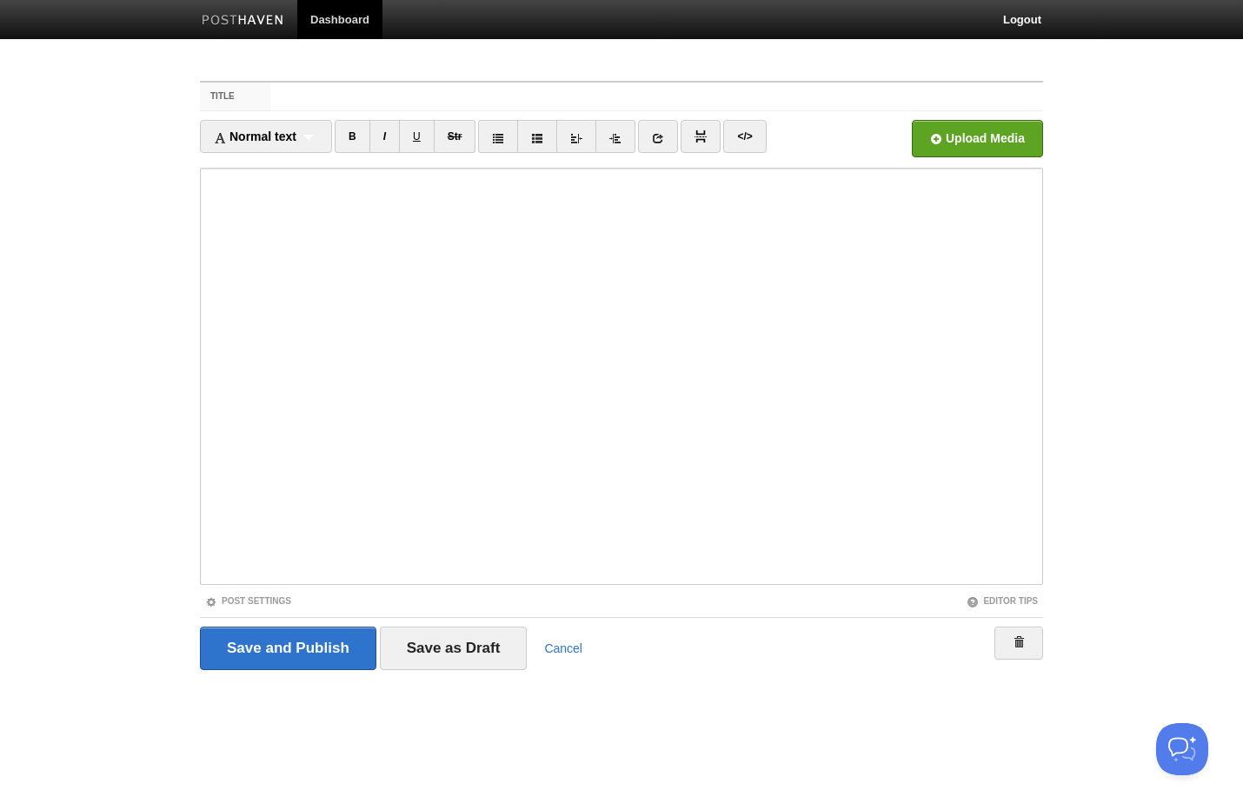
click at [202, 209] on iframe at bounding box center [621, 376] width 843 height 417
click at [203, 208] on iframe at bounding box center [621, 376] width 843 height 417
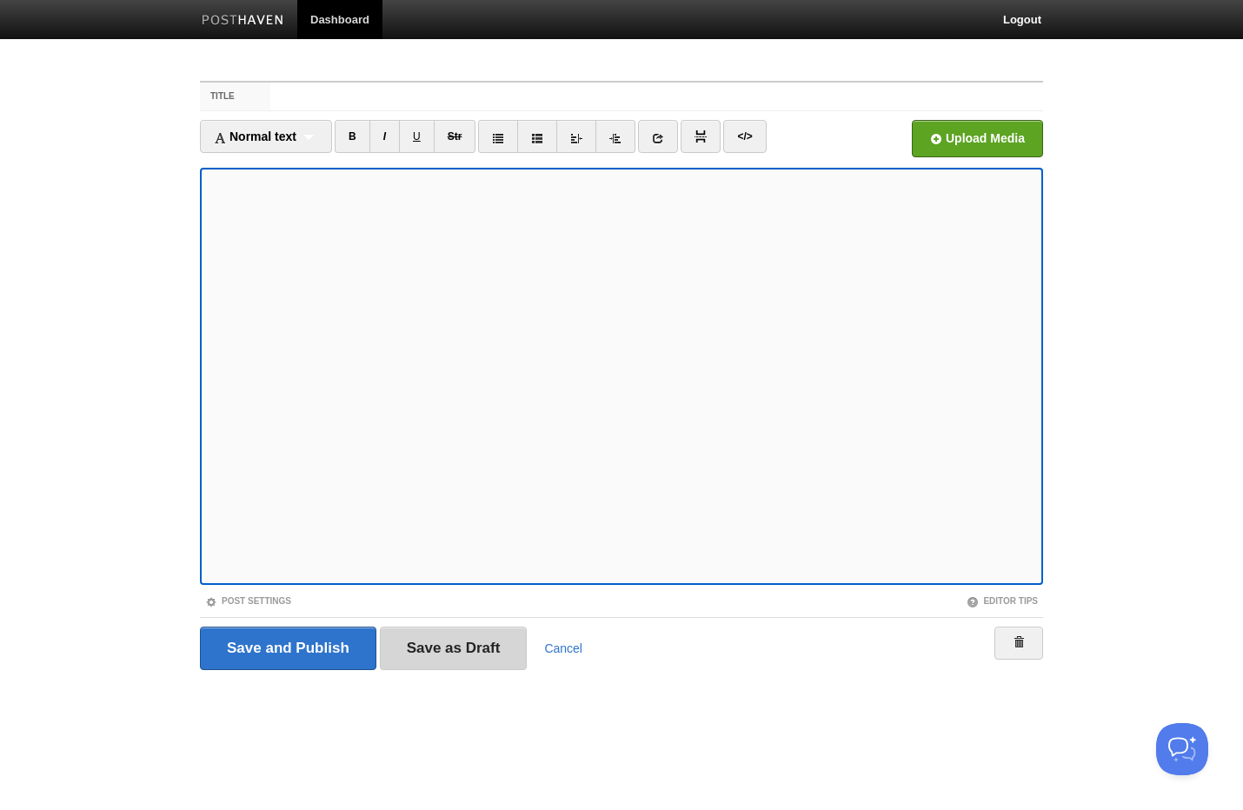
click at [489, 655] on input "Save as Draft" at bounding box center [454, 648] width 148 height 43
